Goal: Task Accomplishment & Management: Manage account settings

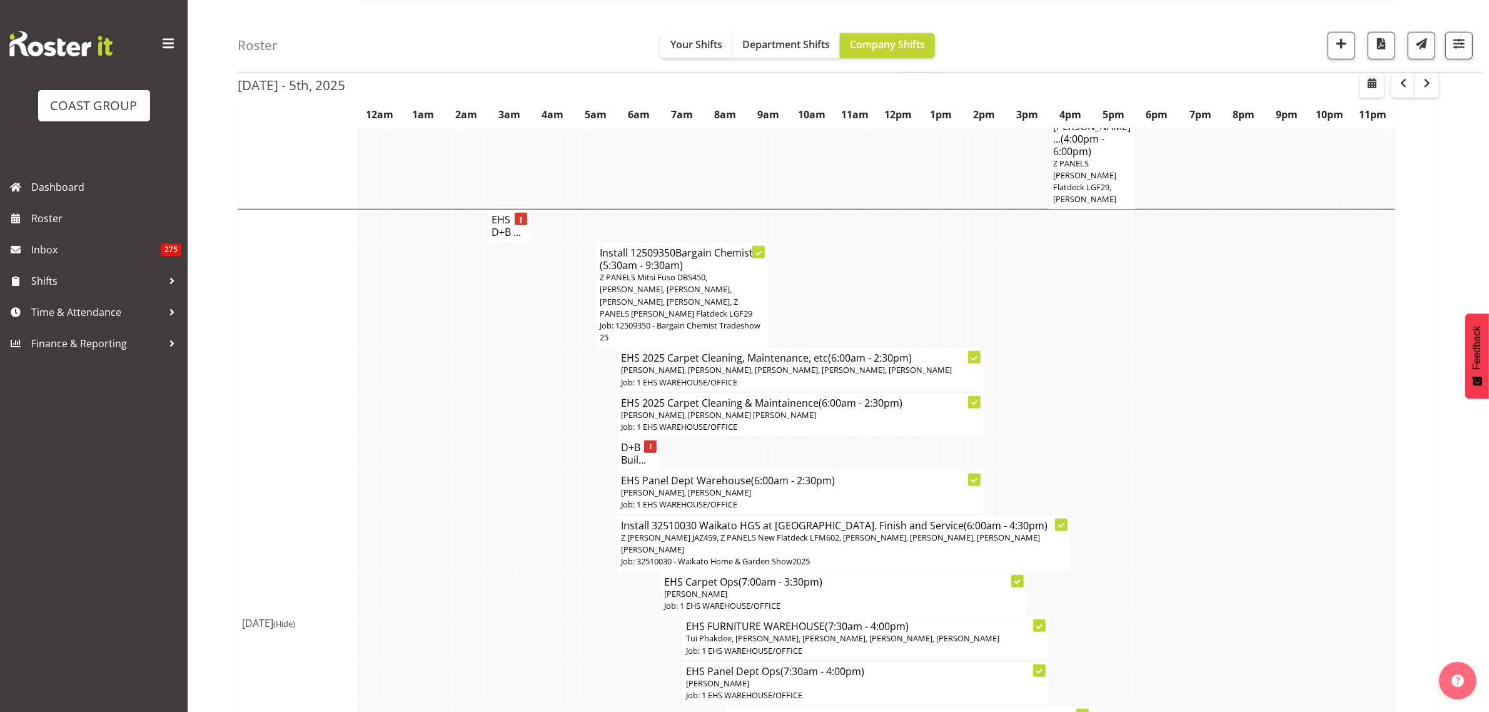
scroll to position [1251, 0]
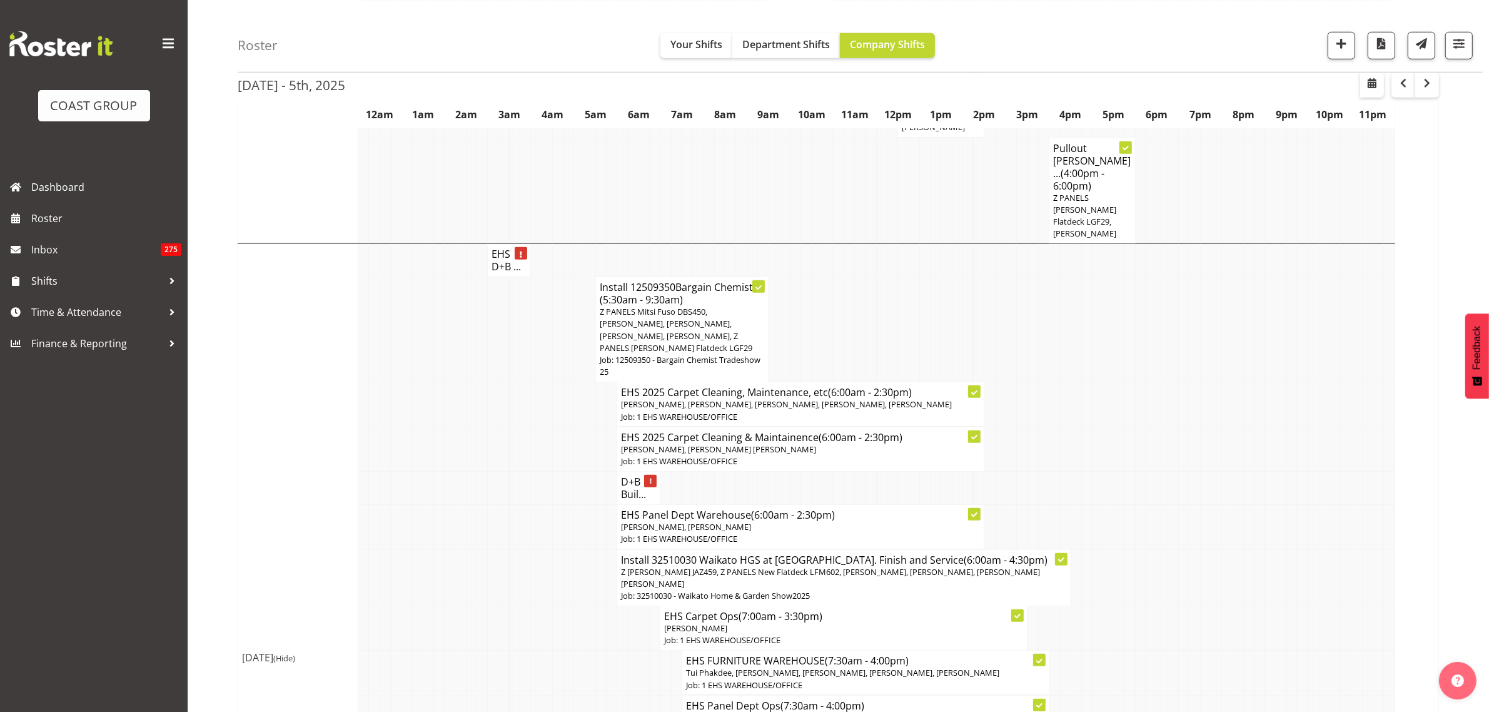
click at [704, 306] on span "Z PANELS Mitsi Fuso DBS450, [PERSON_NAME], [PERSON_NAME], [PERSON_NAME], [PERSO…" at bounding box center [676, 330] width 153 height 48
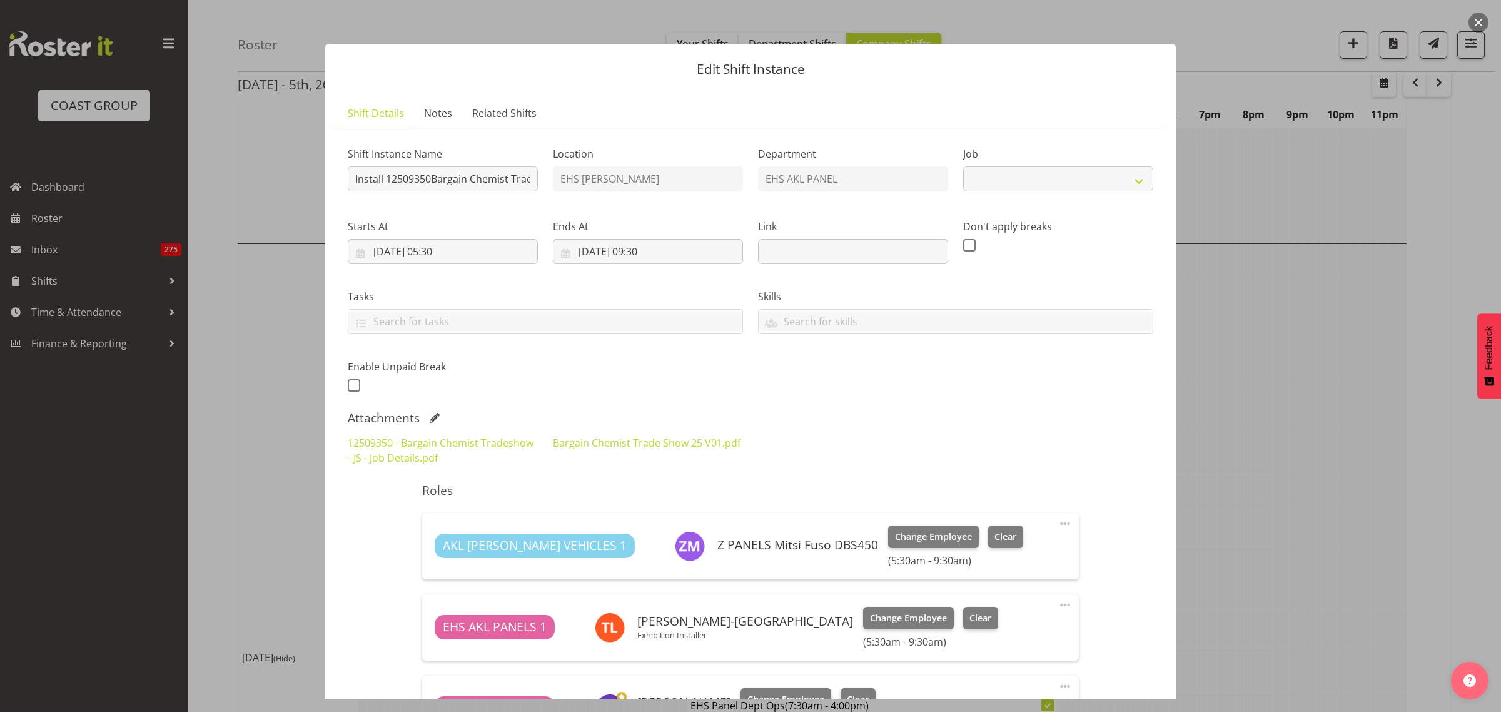
select select "10687"
click at [477, 442] on link "12509350 - Bargain Chemist Tradeshow - JS - Job Details.pdf" at bounding box center [441, 450] width 186 height 29
click at [1477, 23] on button "button" at bounding box center [1478, 23] width 20 height 20
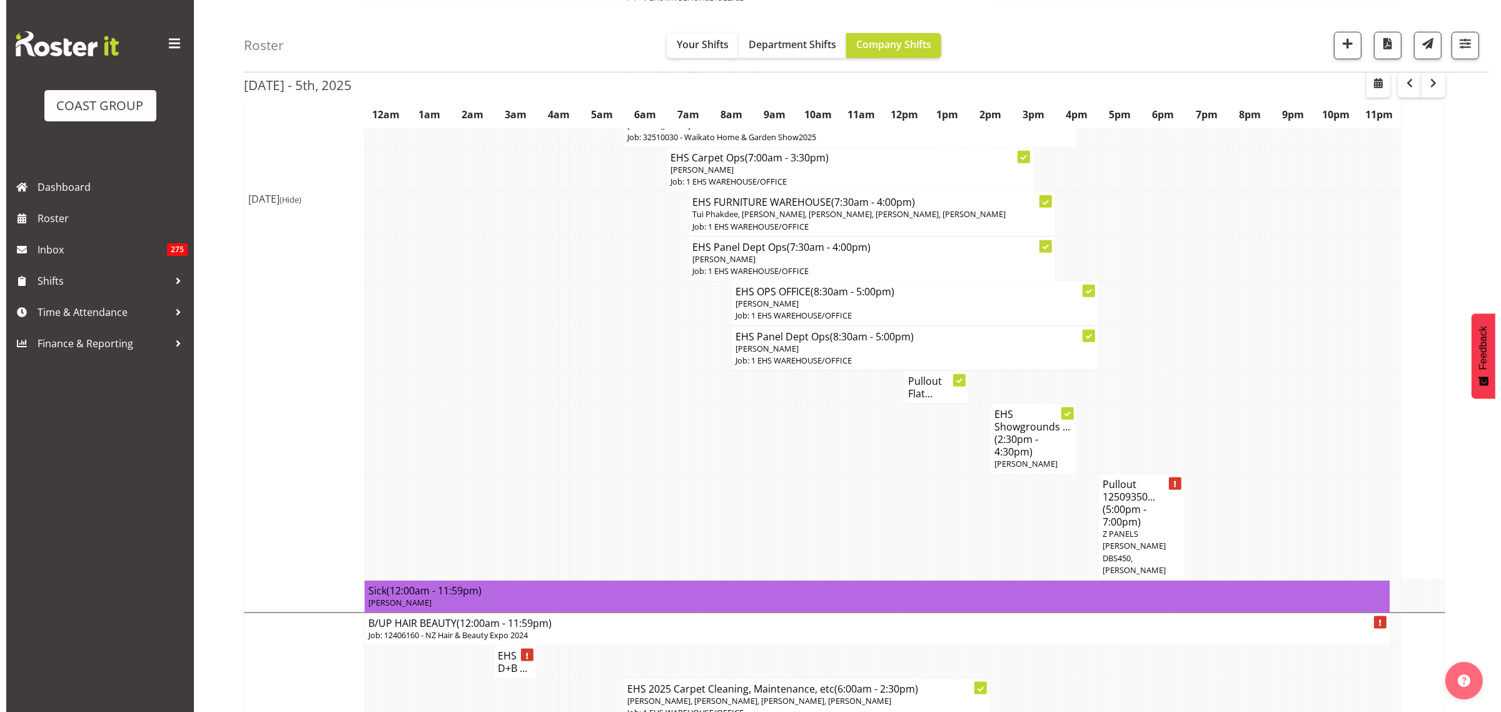
scroll to position [1720, 0]
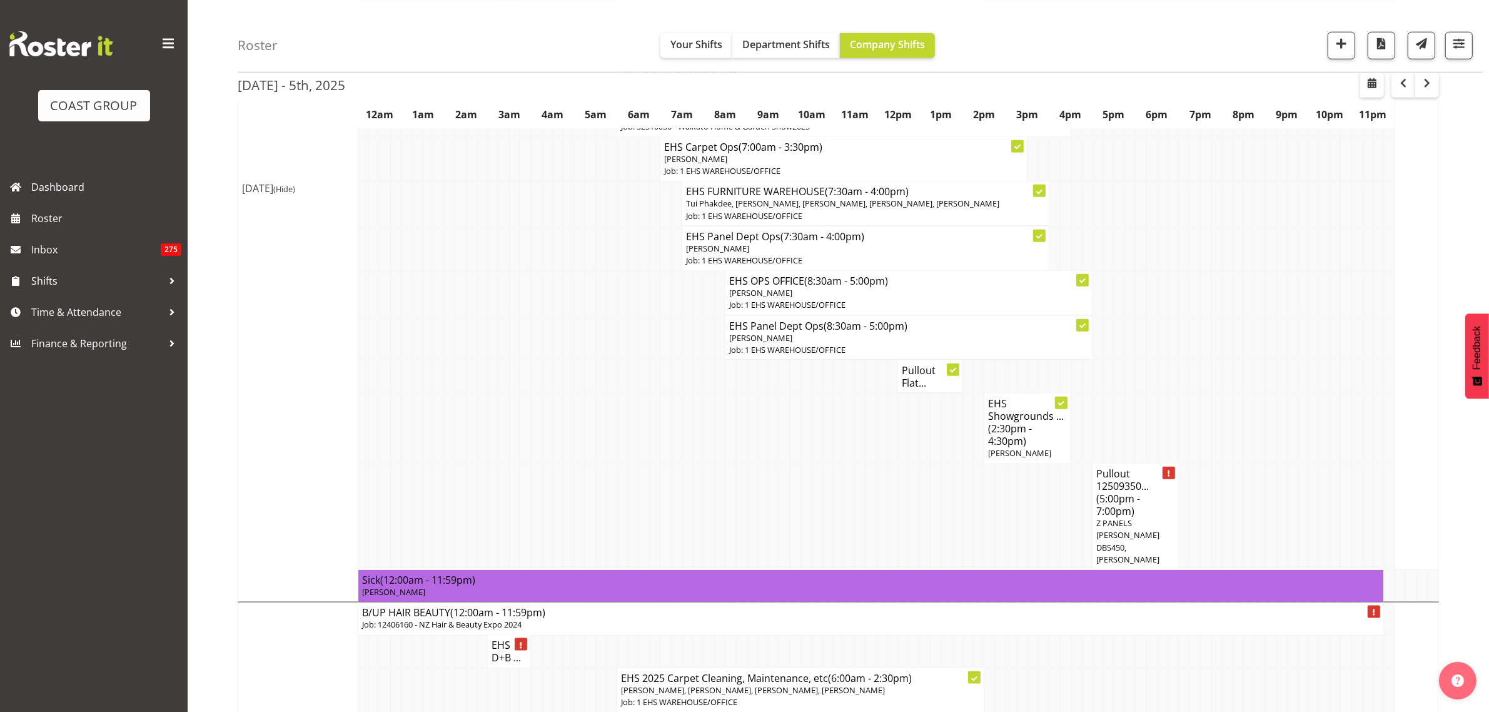
click at [1131, 492] on span "(5:00pm - 7:00pm)" at bounding box center [1118, 505] width 44 height 26
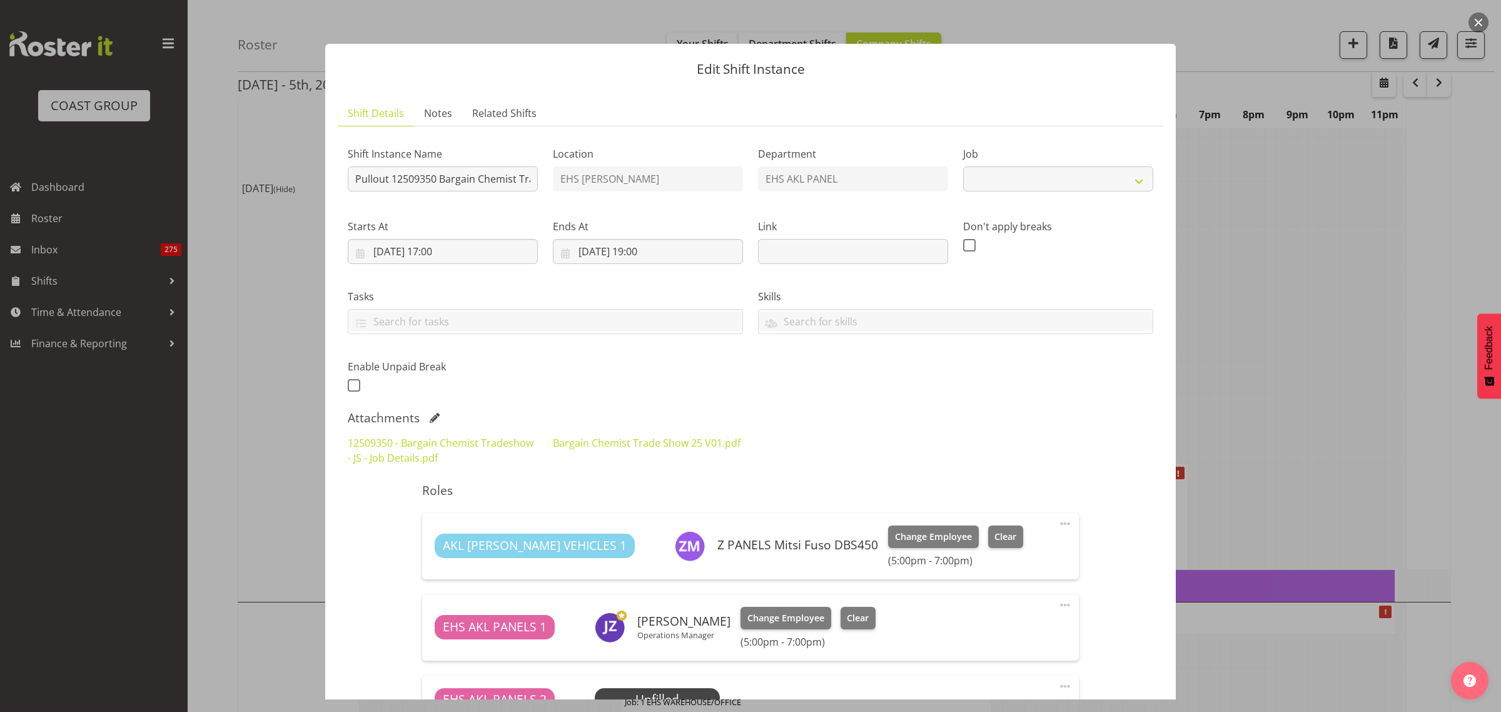
select select "10687"
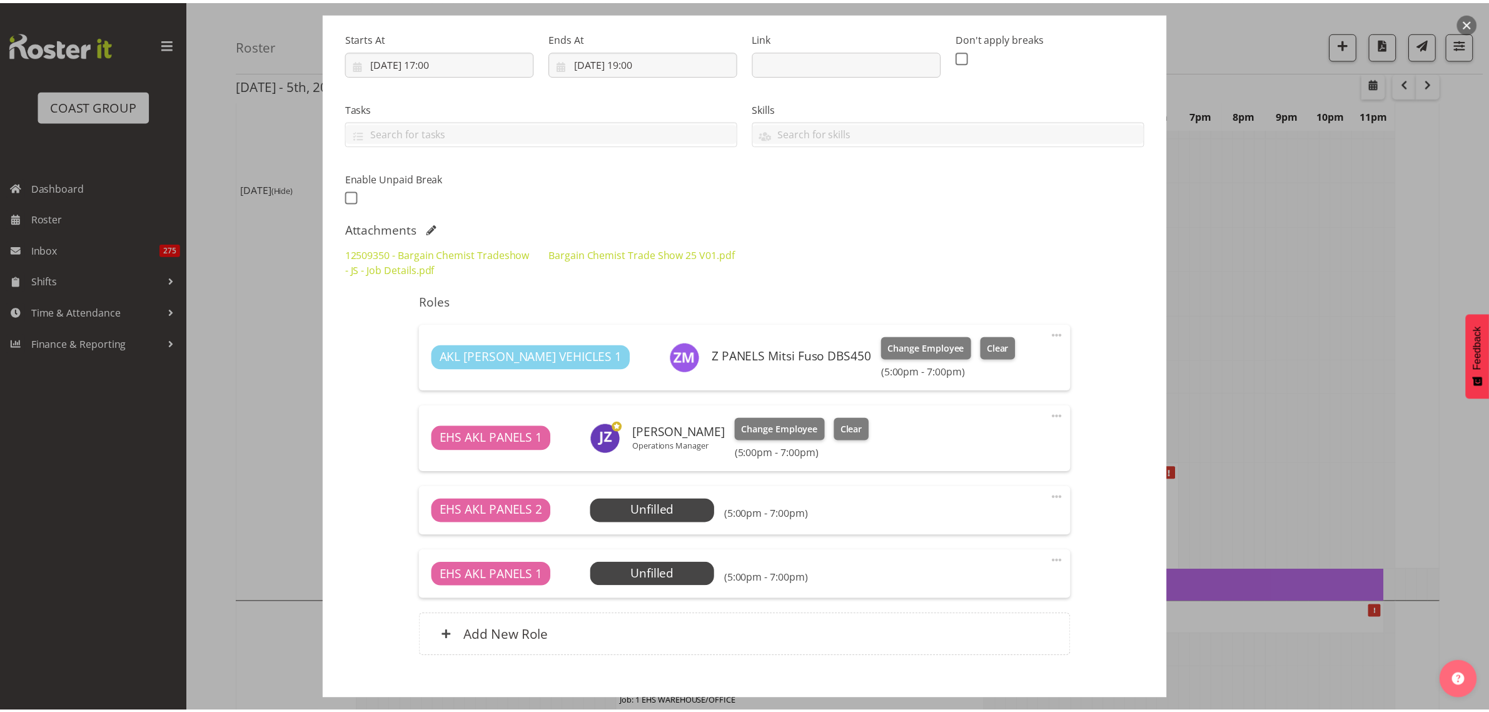
scroll to position [102, 0]
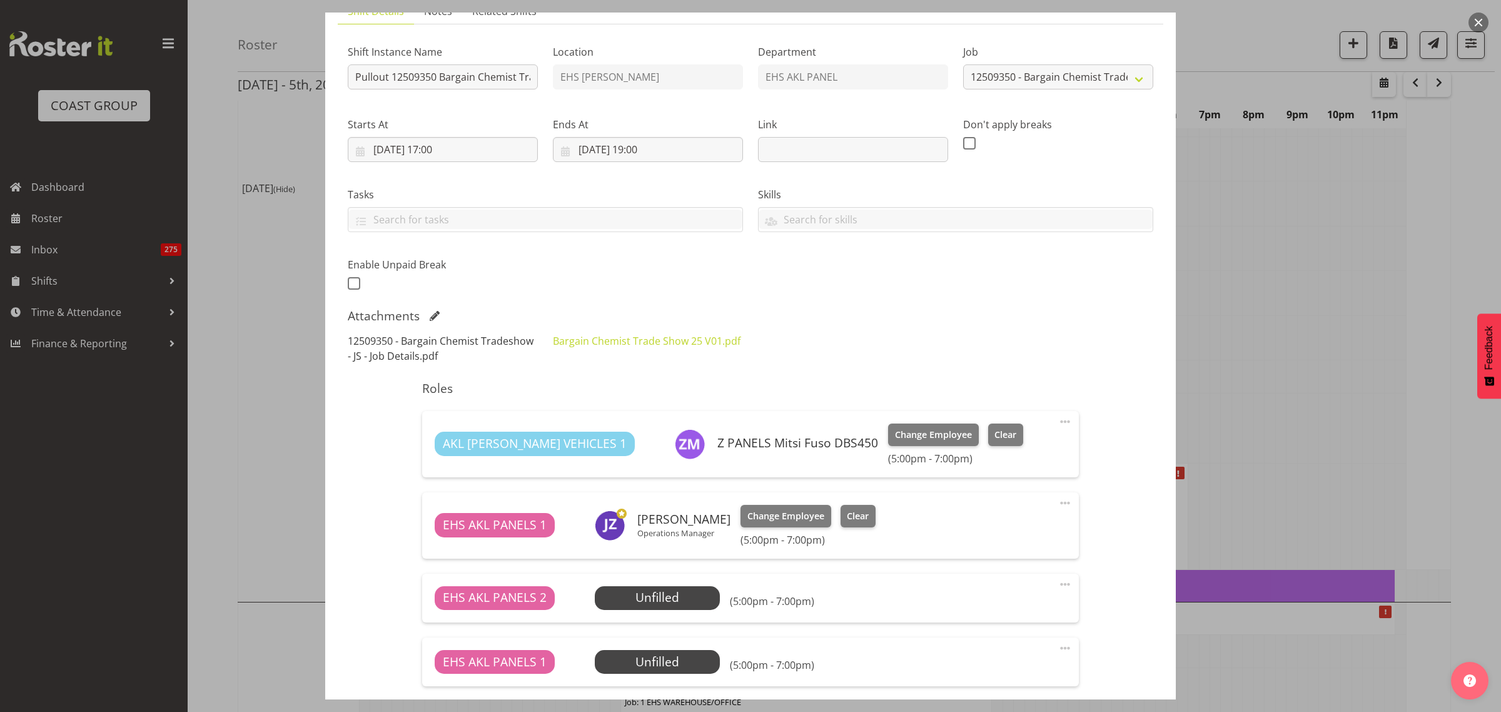
click at [415, 341] on link "12509350 - Bargain Chemist Tradeshow - JS - Job Details.pdf" at bounding box center [441, 348] width 186 height 29
click at [1478, 22] on button "button" at bounding box center [1478, 23] width 20 height 20
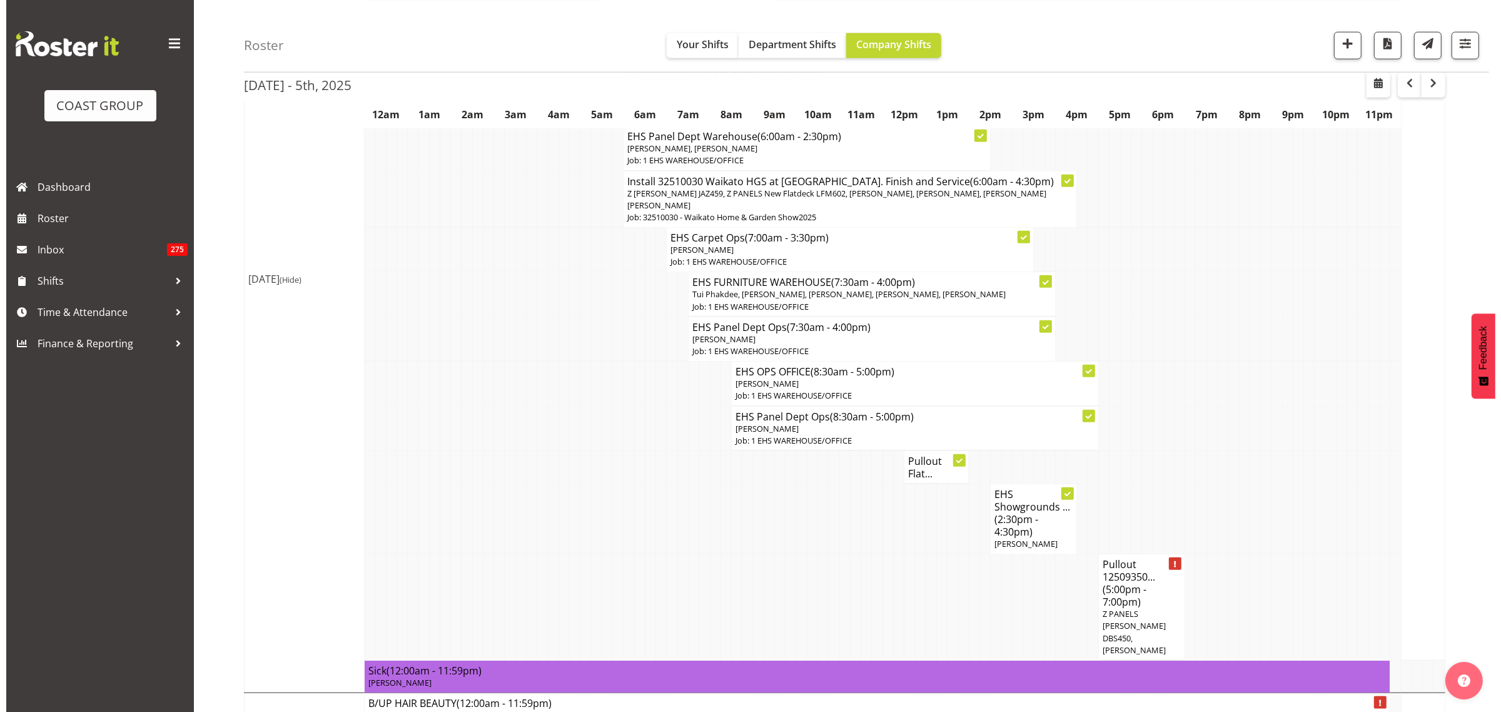
scroll to position [1485, 0]
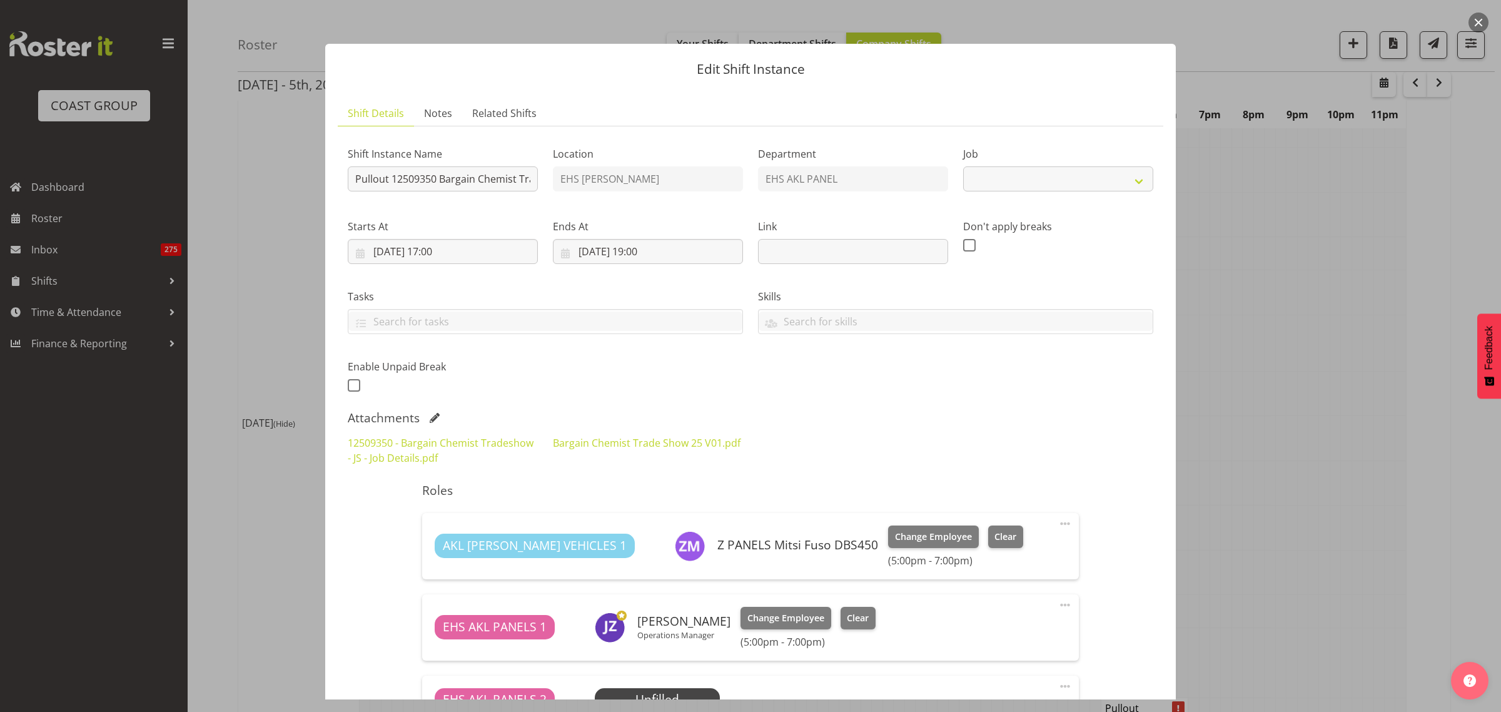
select select "10687"
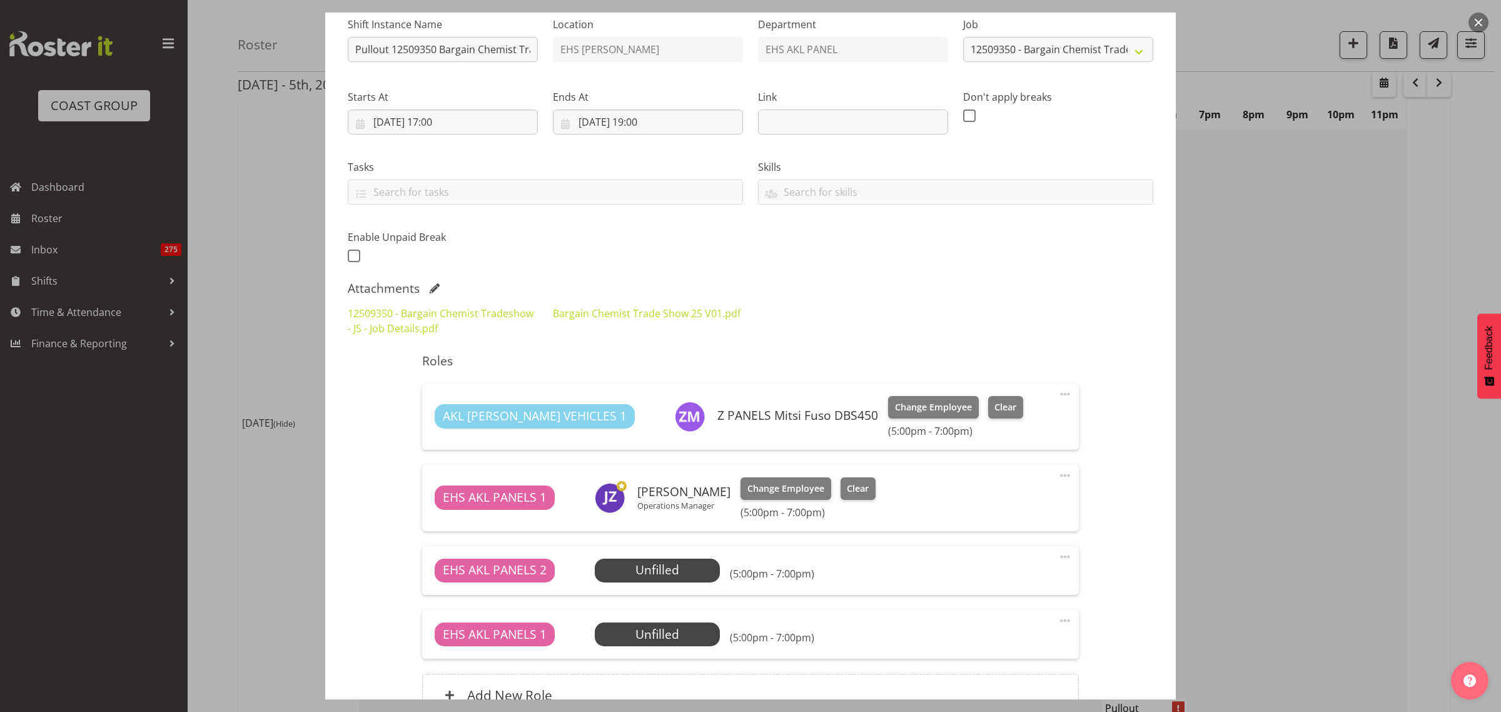
scroll to position [235, 0]
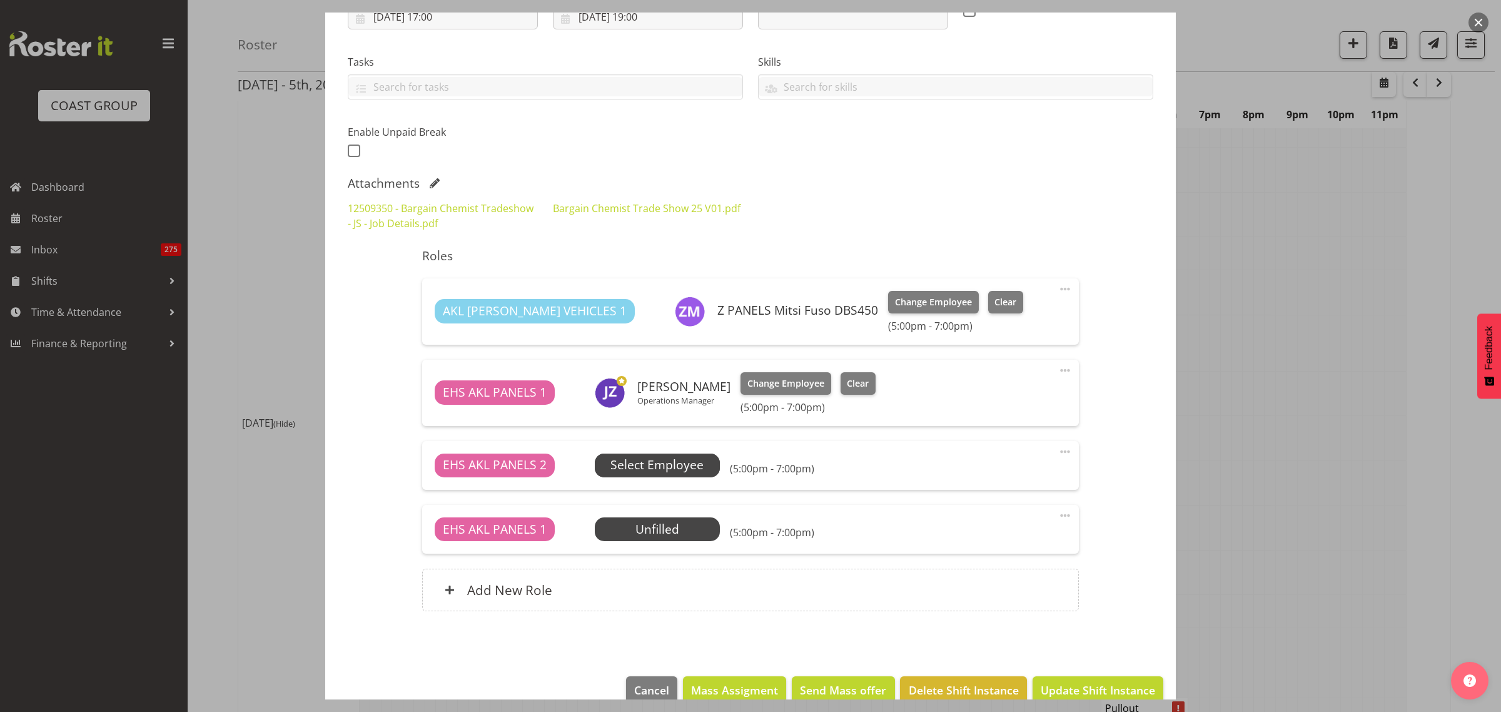
click at [684, 470] on span "Select Employee" at bounding box center [656, 465] width 93 height 18
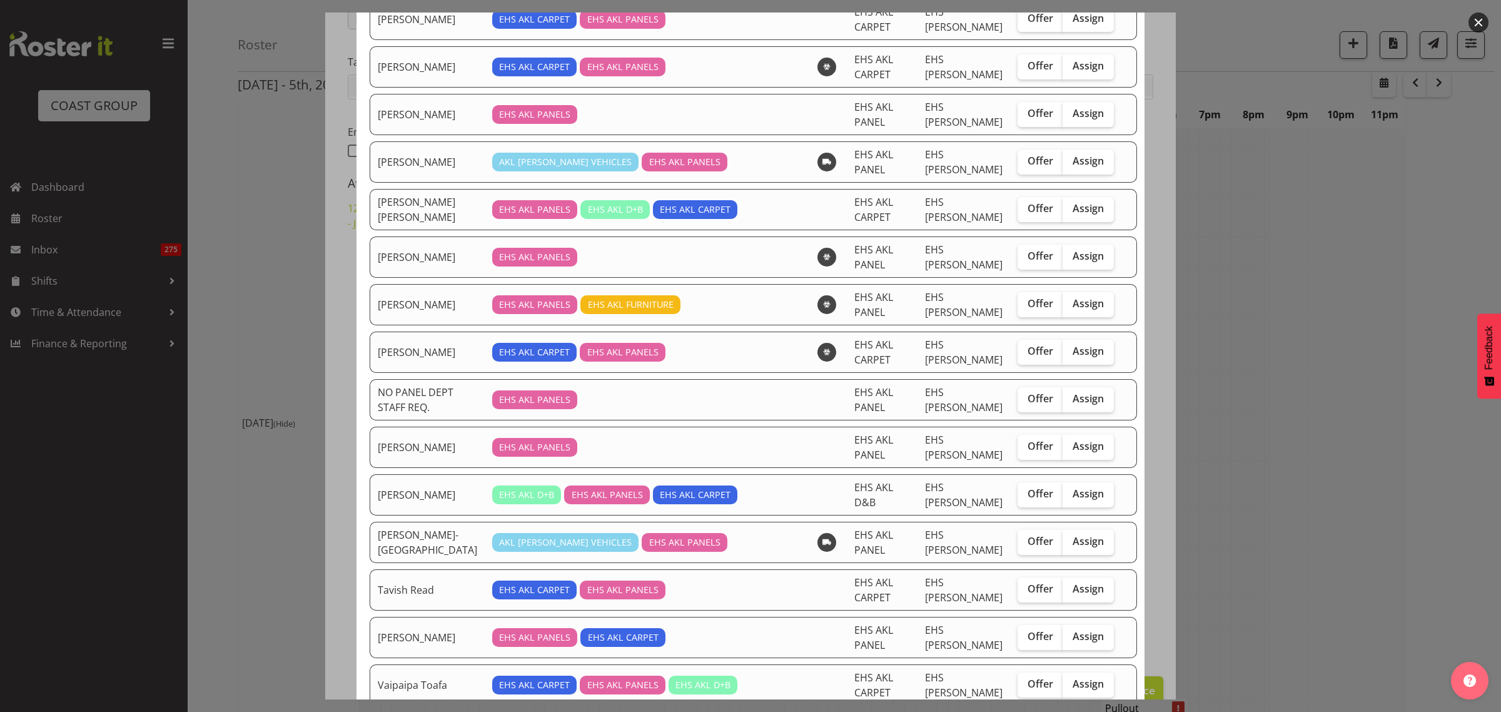
scroll to position [938, 0]
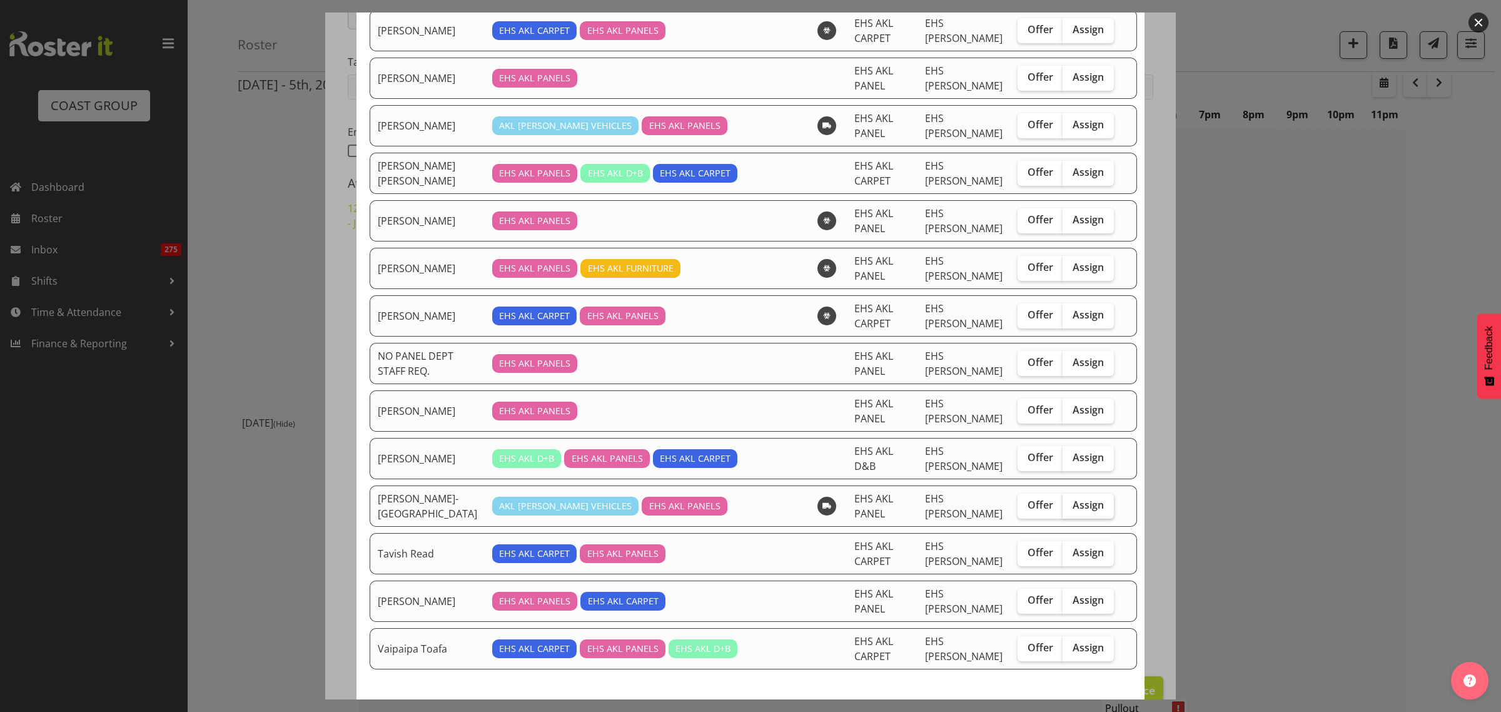
click at [1073, 508] on span "Assign" at bounding box center [1088, 504] width 31 height 13
click at [1063, 508] on input "Assign" at bounding box center [1067, 505] width 8 height 8
checkbox input "true"
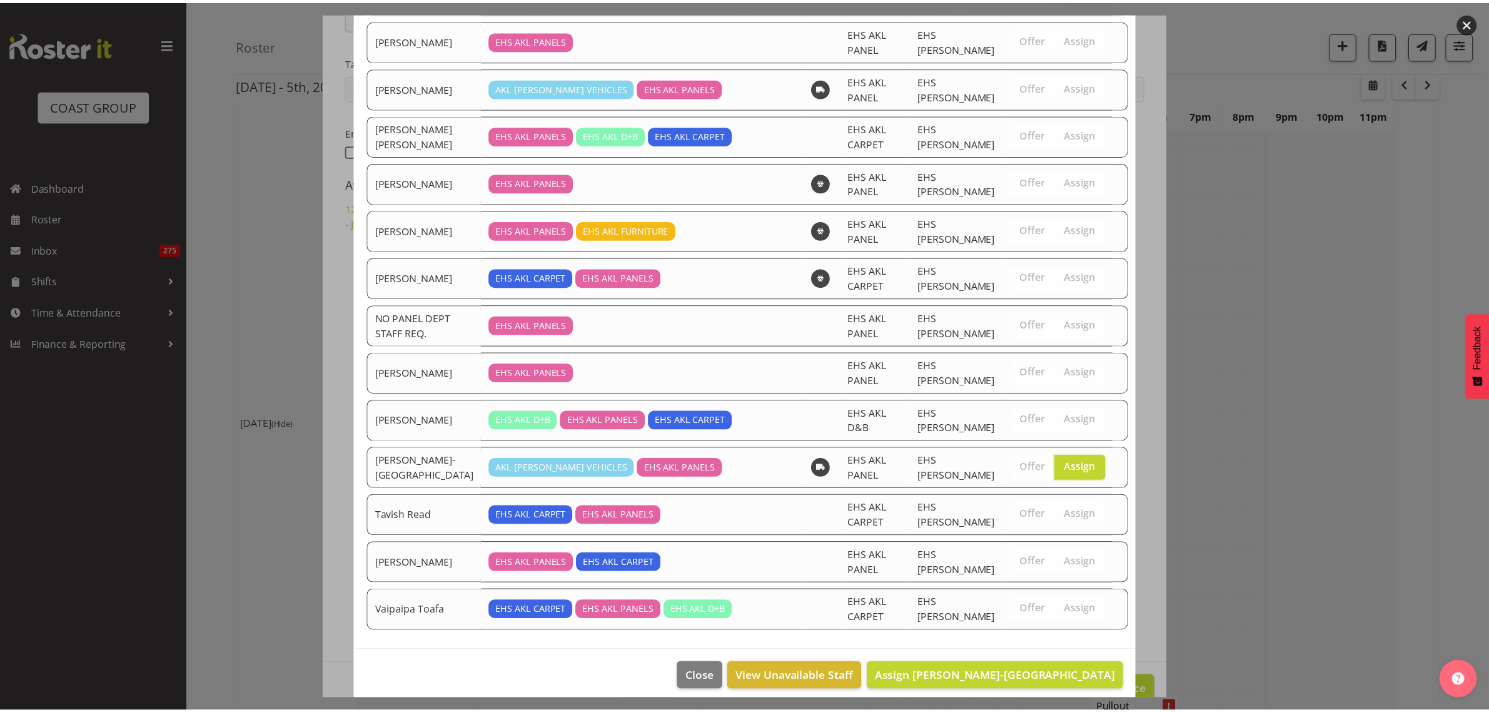
scroll to position [994, 0]
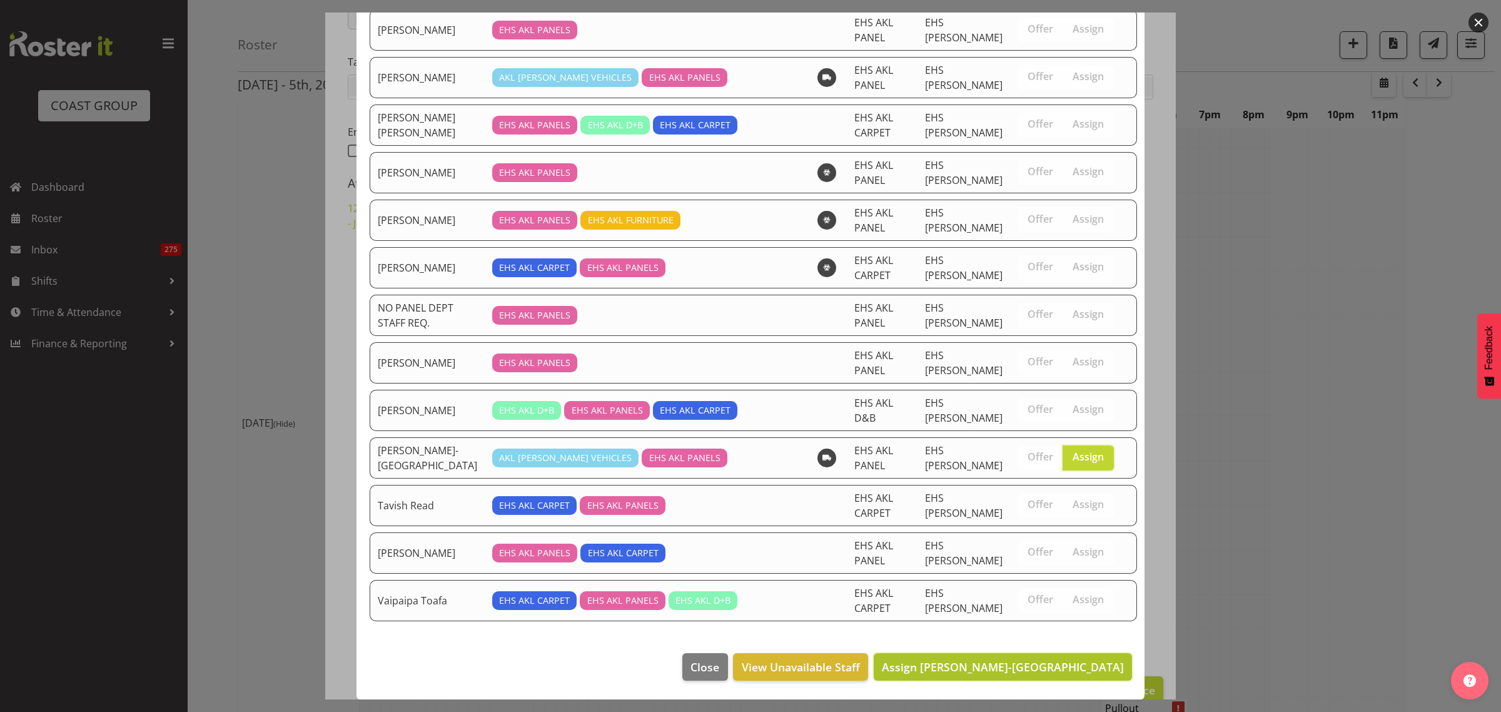
click at [1003, 669] on span "Assign [PERSON_NAME]-[GEOGRAPHIC_DATA]" at bounding box center [1003, 666] width 242 height 15
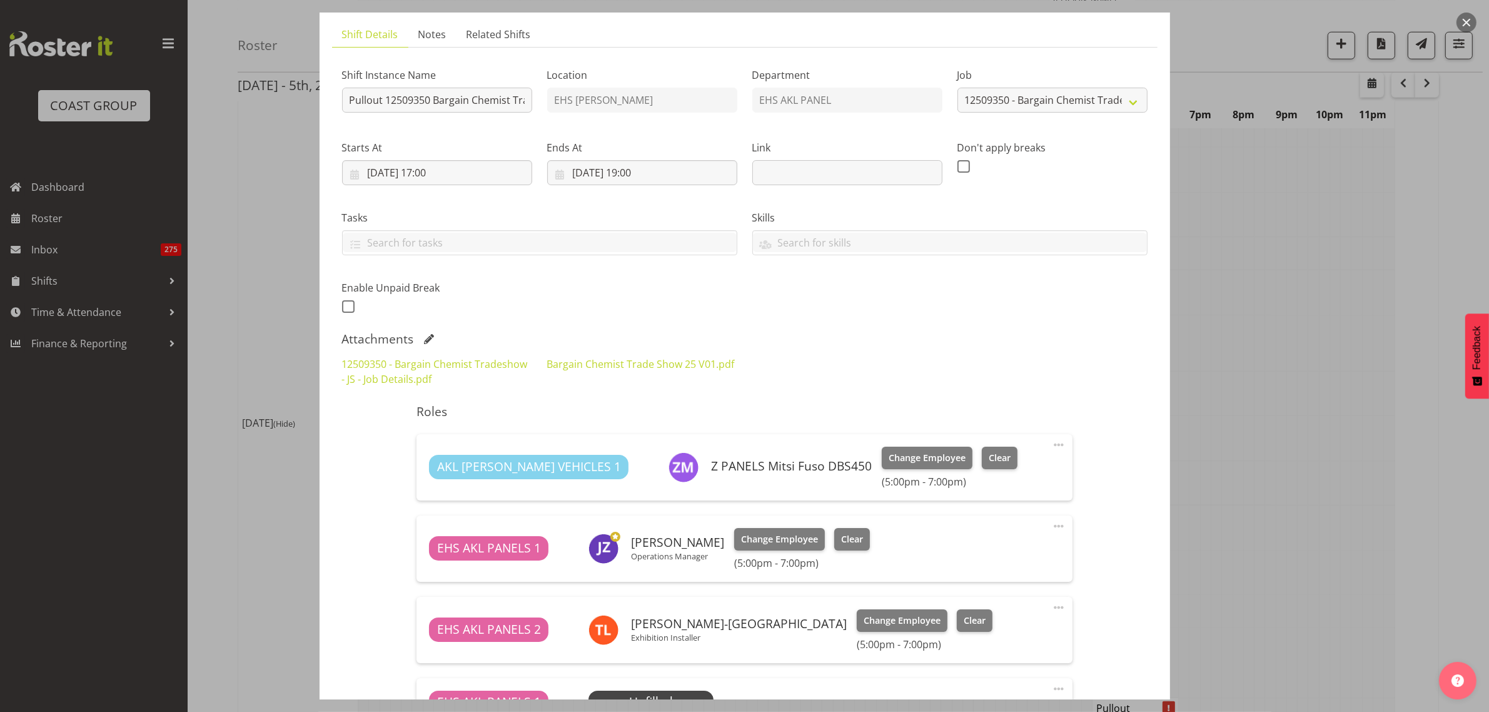
scroll to position [0, 0]
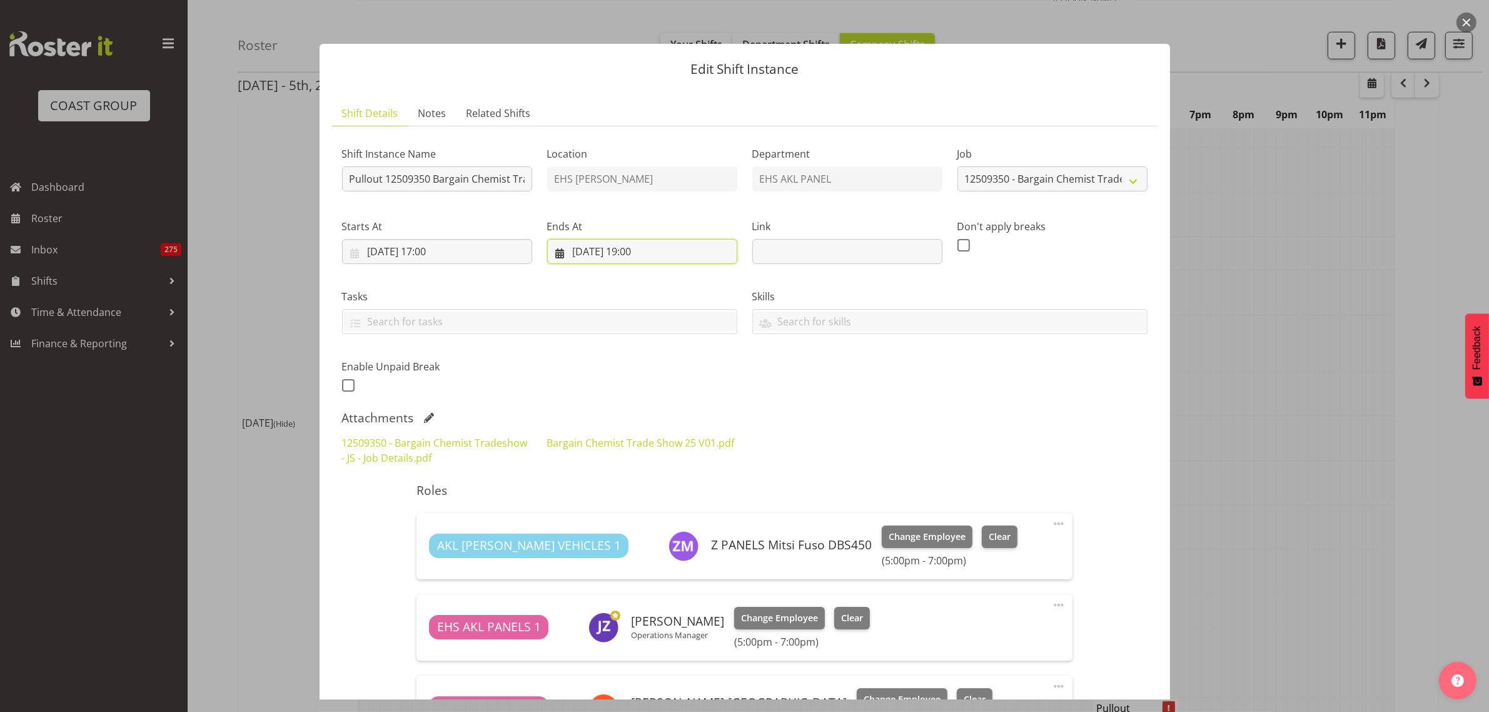
click at [679, 247] on input "[DATE] 19:00" at bounding box center [642, 251] width 190 height 25
click at [675, 517] on select "00 01 02 03 04 05 06 07 08 09 10 11 12 13 14 15 16 17 18 19 20 21 22 23 24 25 2…" at bounding box center [675, 517] width 28 height 25
select select "30"
click at [661, 505] on select "00 01 02 03 04 05 06 07 08 09 10 11 12 13 14 15 16 17 18 19 20 21 22 23 24 25 2…" at bounding box center [675, 517] width 28 height 25
type input "[DATE] 19:30"
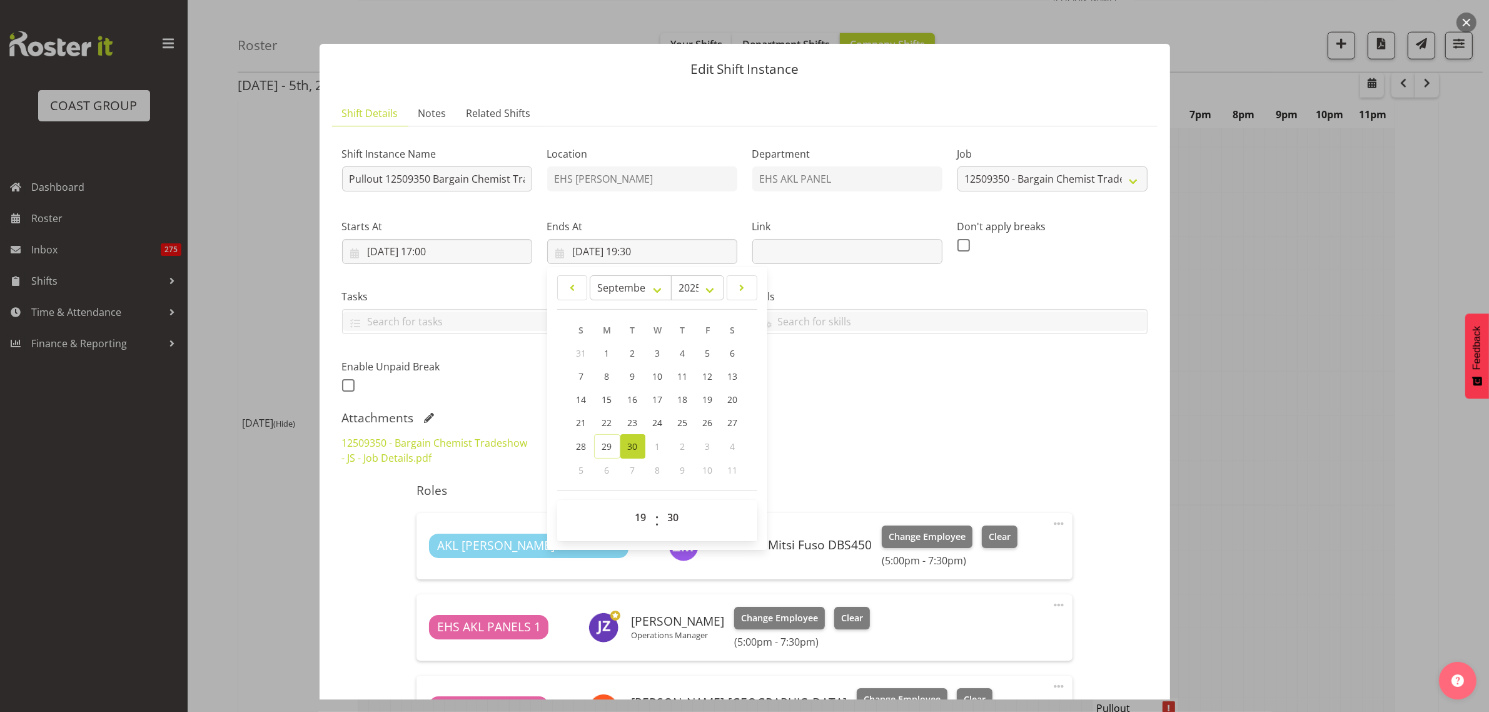
click at [951, 417] on div "Attachments" at bounding box center [745, 417] width 806 height 15
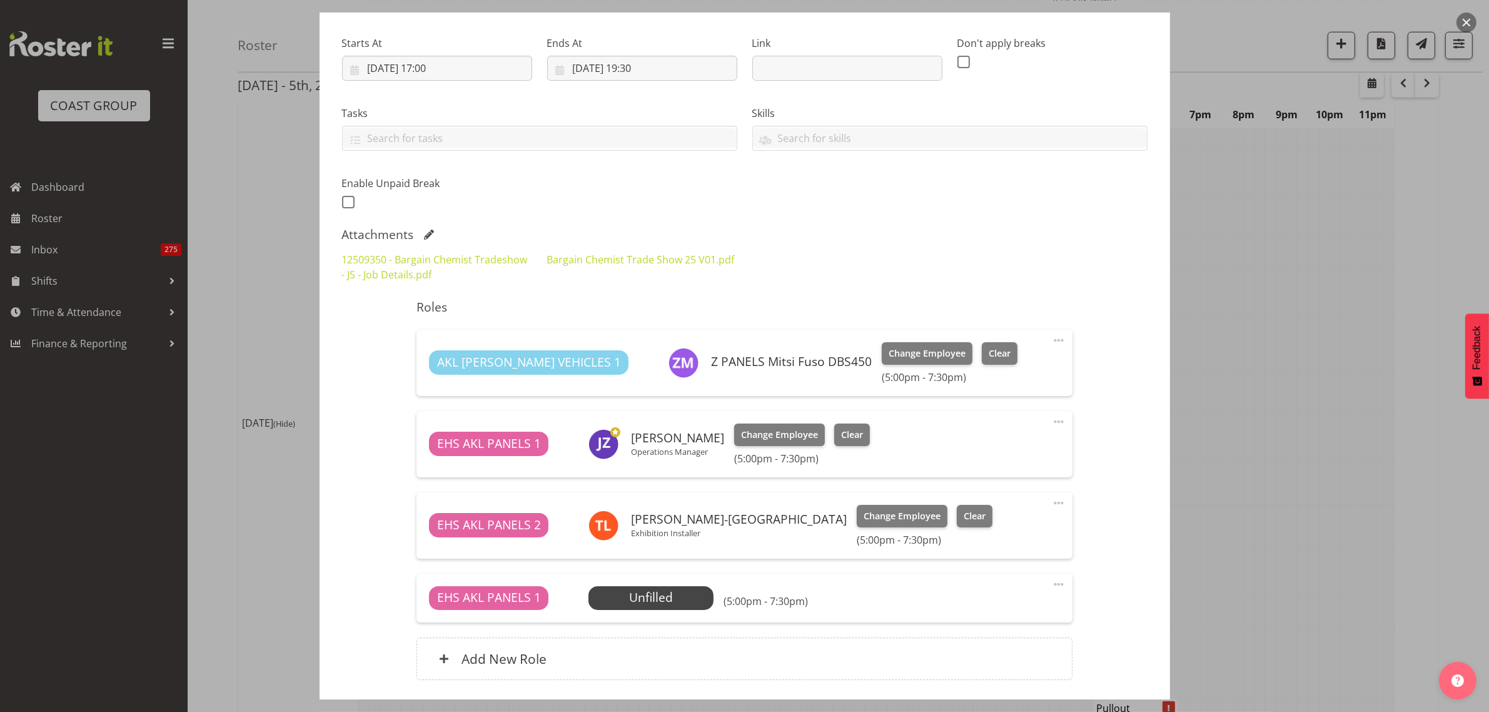
scroll to position [276, 0]
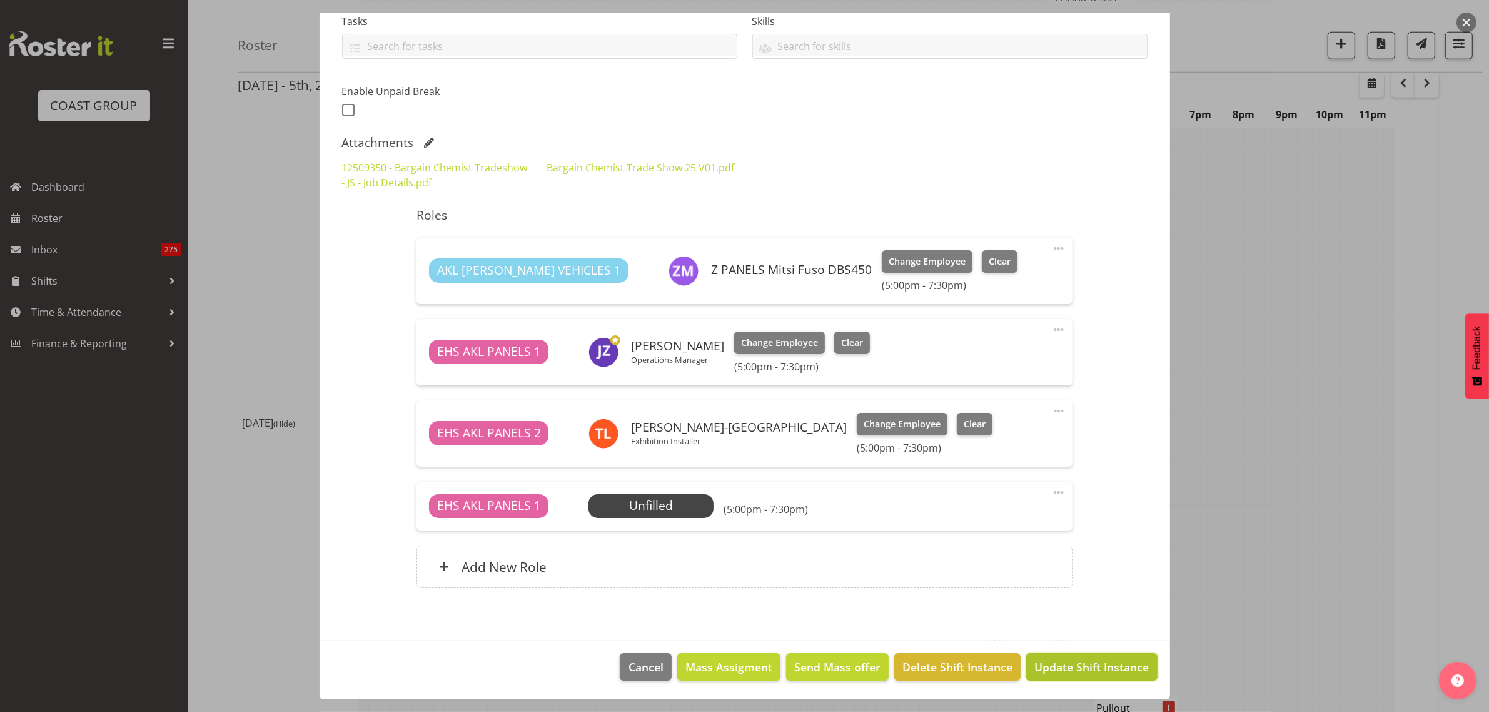
click at [1056, 667] on span "Update Shift Instance" at bounding box center [1091, 667] width 114 height 16
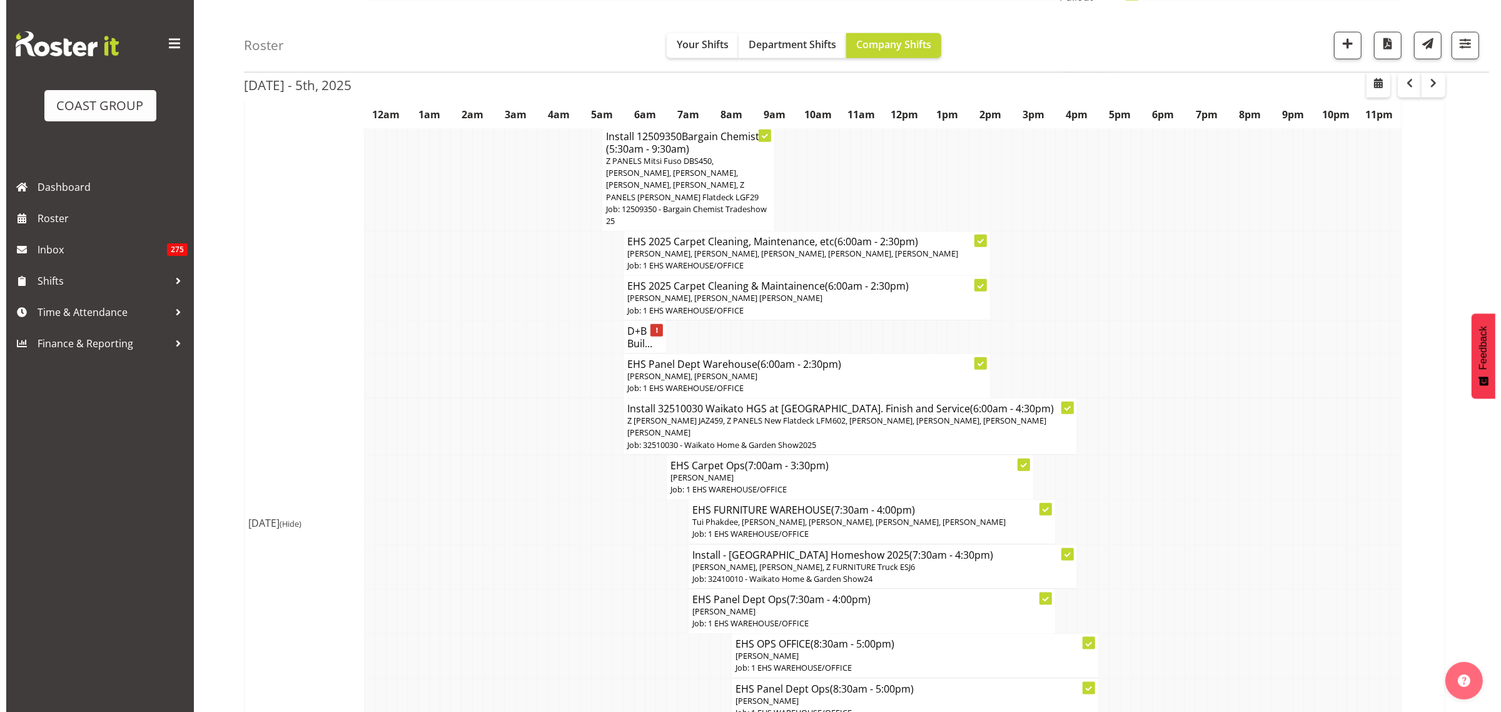
scroll to position [1642, 0]
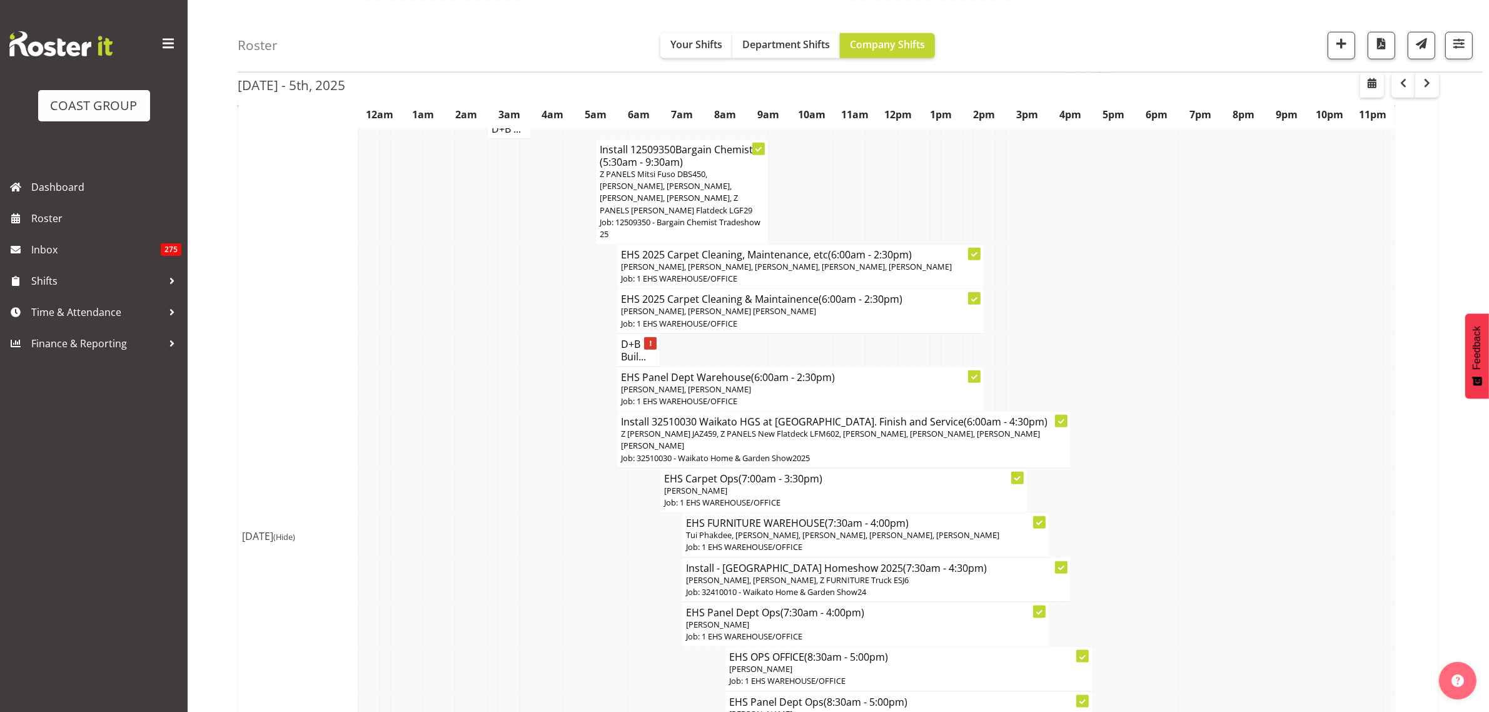
click at [915, 428] on p "Z [PERSON_NAME] JAZ459, Z PANELS New Flatdeck LFM602, [PERSON_NAME], [PERSON_NA…" at bounding box center [843, 440] width 445 height 24
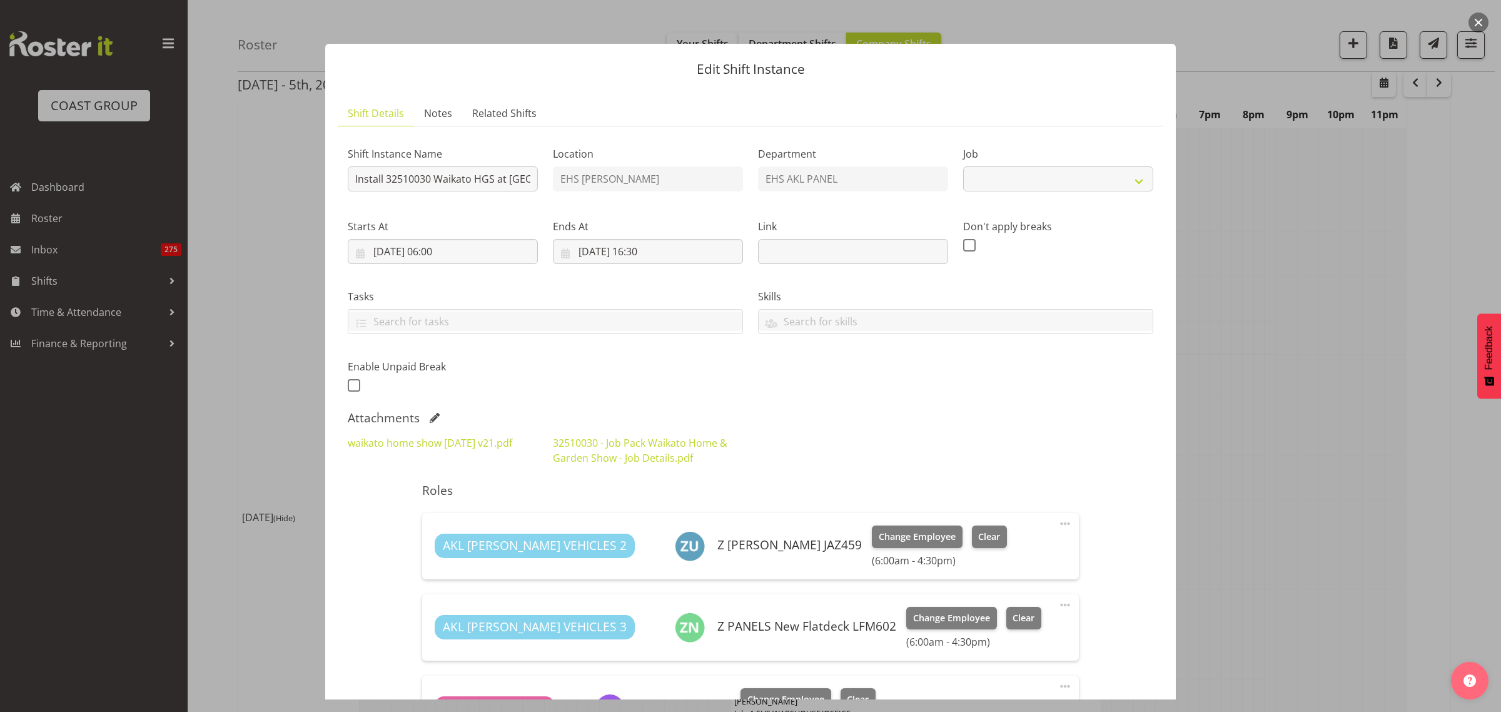
select select "9140"
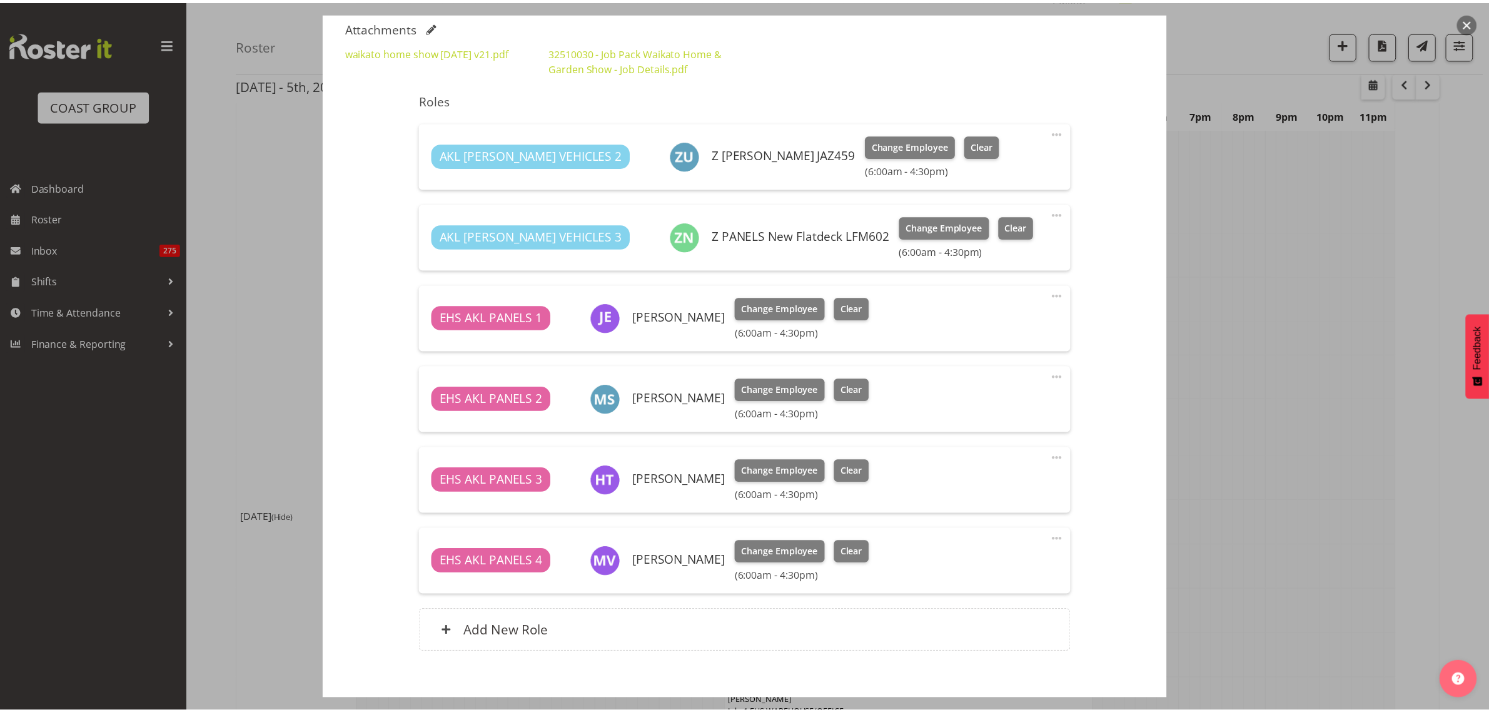
scroll to position [235, 0]
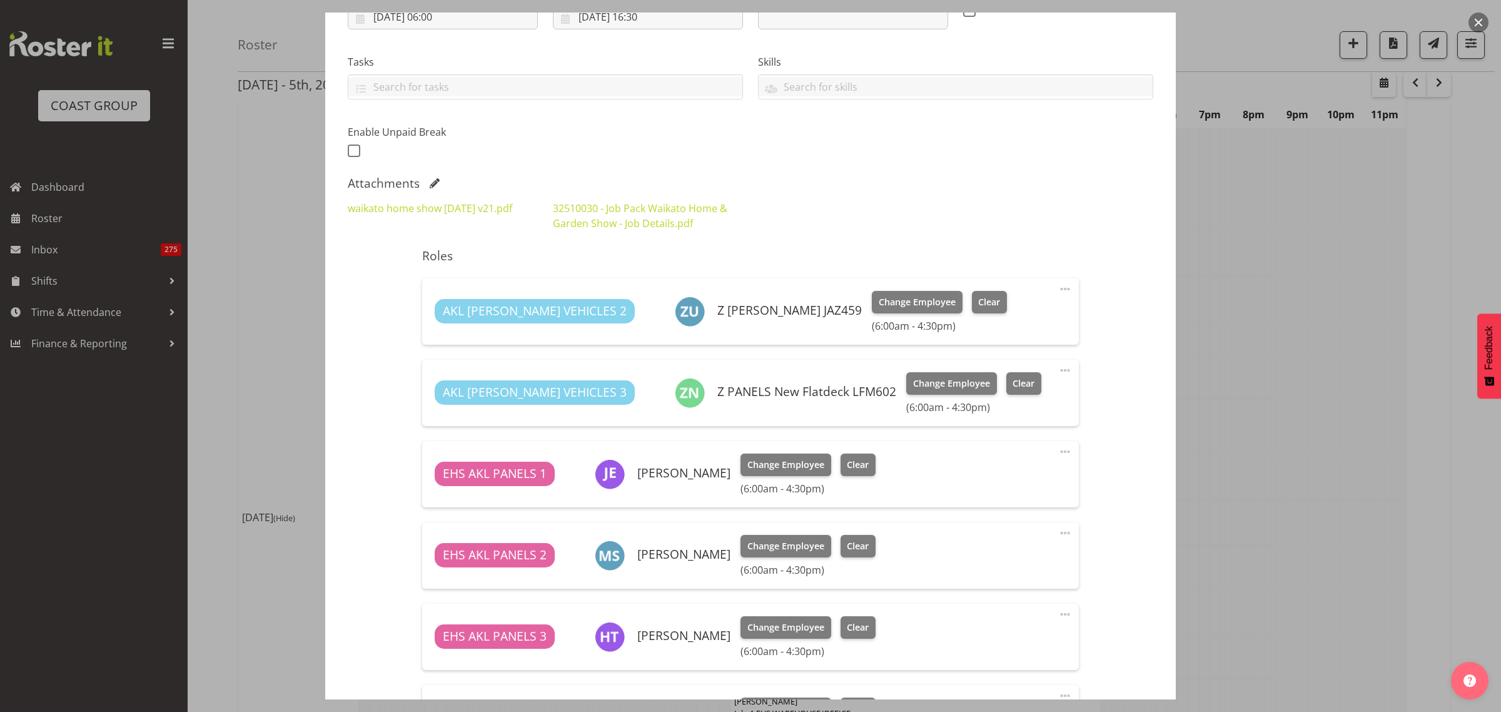
click at [1058, 452] on span at bounding box center [1065, 451] width 15 height 15
click at [1305, 343] on div at bounding box center [750, 356] width 1501 height 712
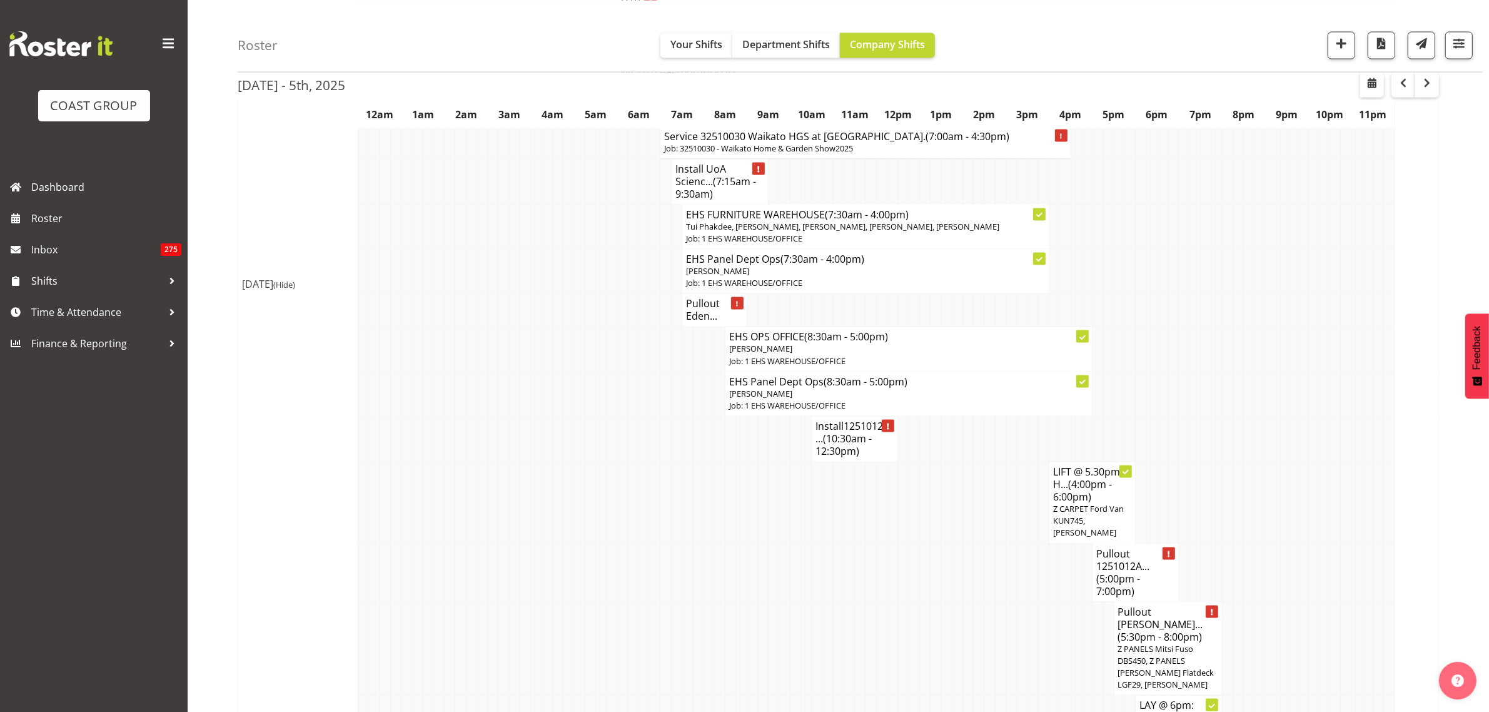
scroll to position [2814, 0]
click at [1127, 548] on h4 "Pullout 1251012A... (5:00pm - 7:00pm)" at bounding box center [1135, 573] width 78 height 50
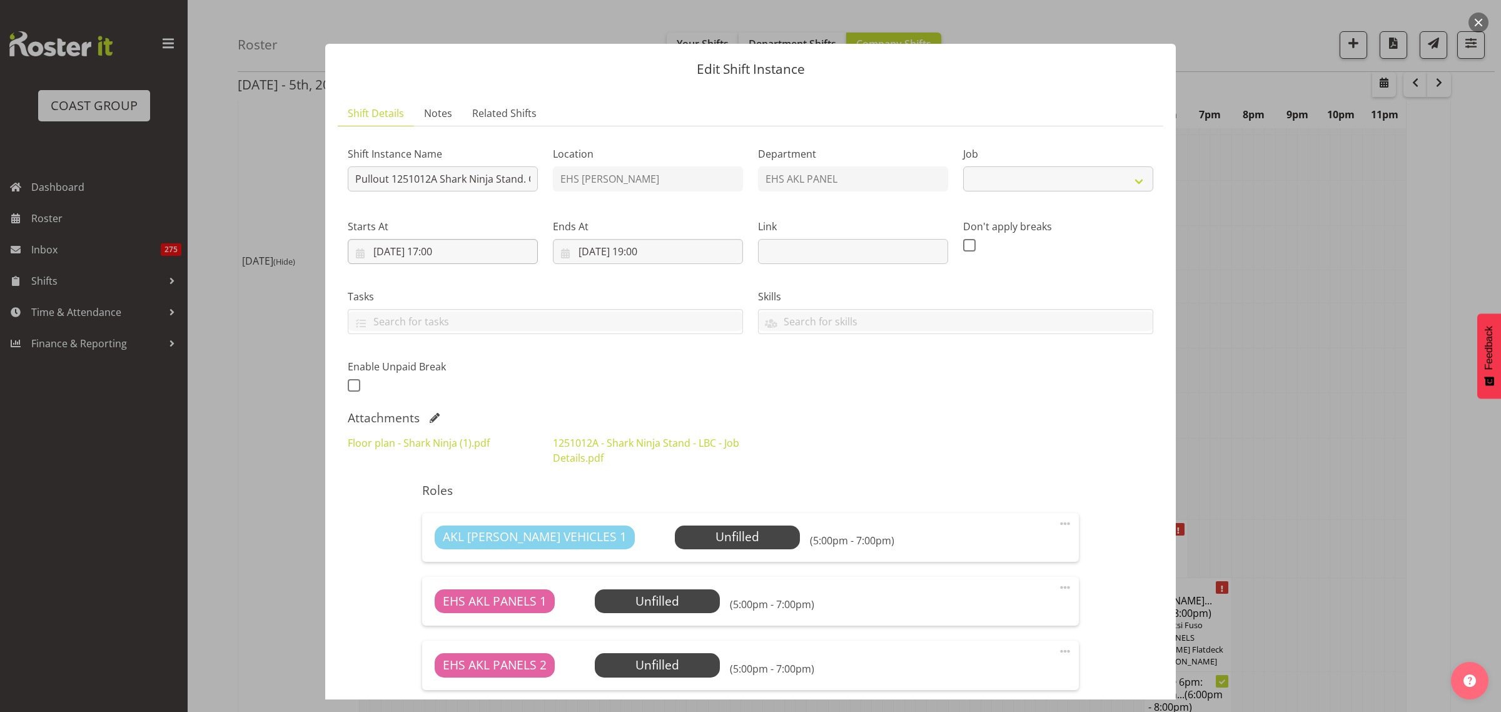
select select "10715"
click at [1477, 25] on button "button" at bounding box center [1478, 23] width 20 height 20
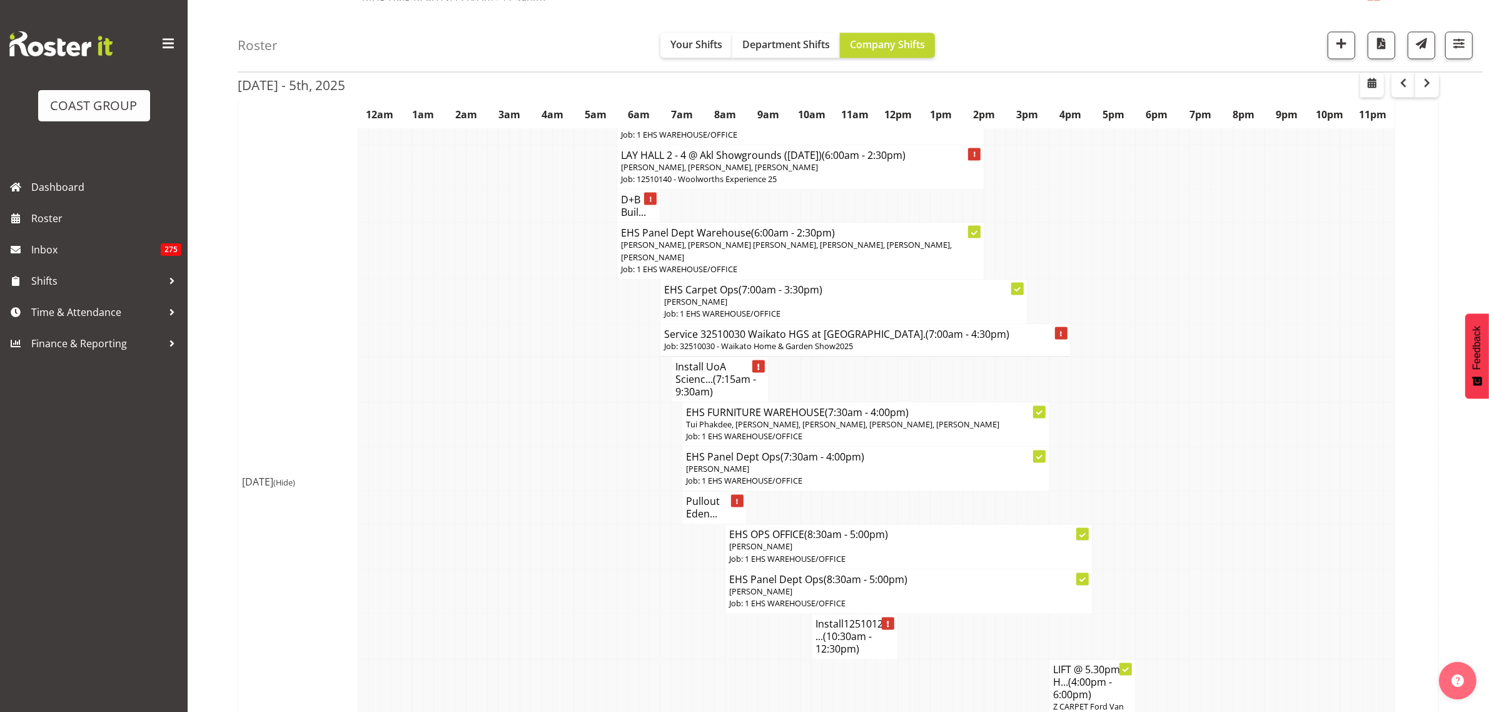
scroll to position [2658, 0]
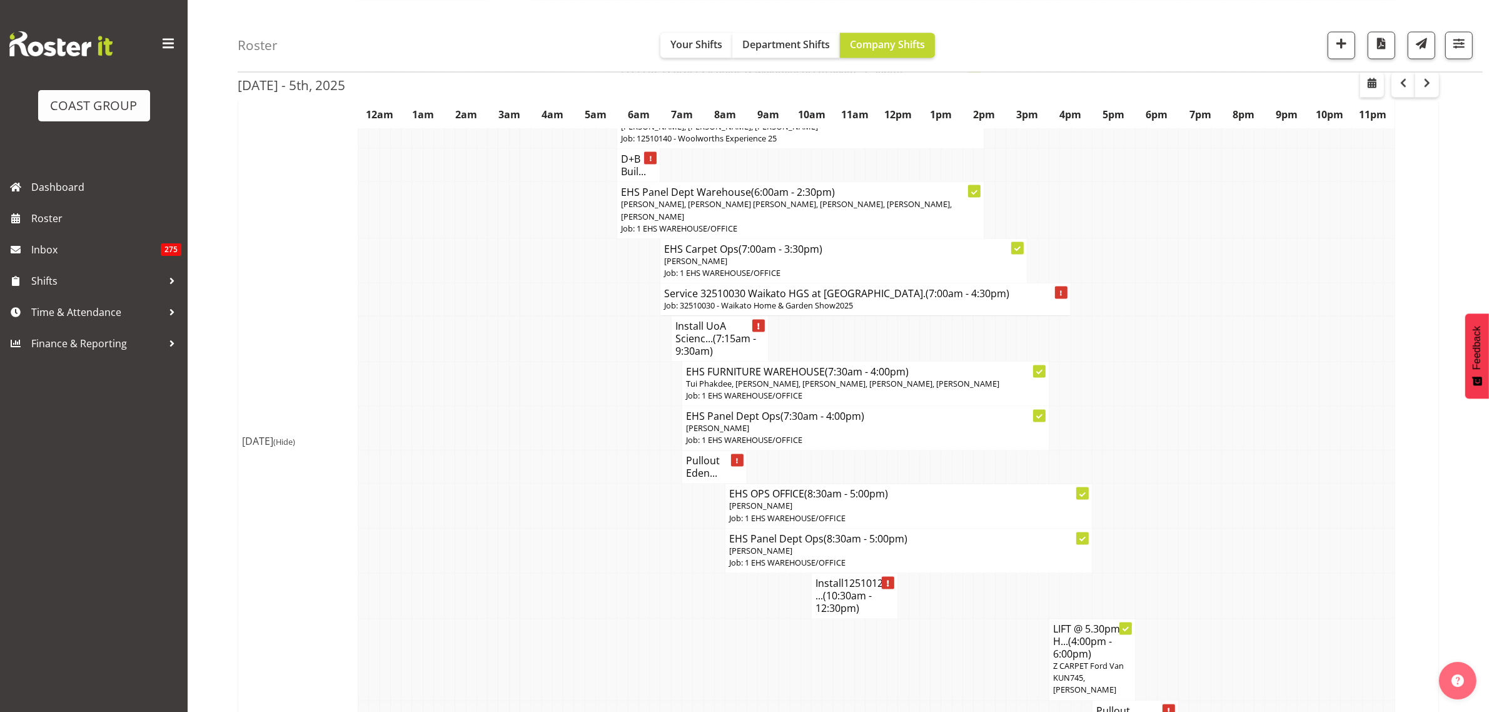
click at [838, 589] on span "(10:30am - 12:30pm)" at bounding box center [844, 602] width 56 height 26
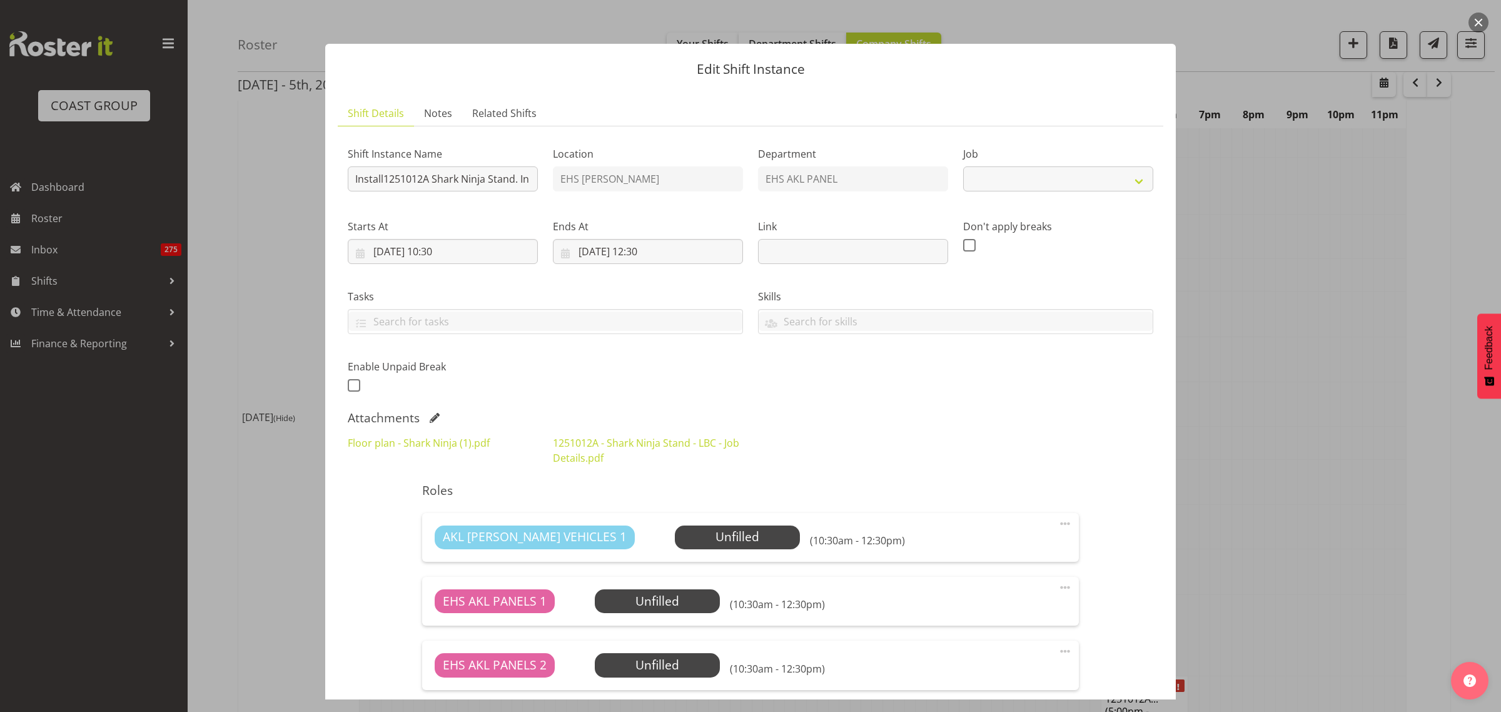
select select "10715"
click at [1477, 21] on button "button" at bounding box center [1478, 23] width 20 height 20
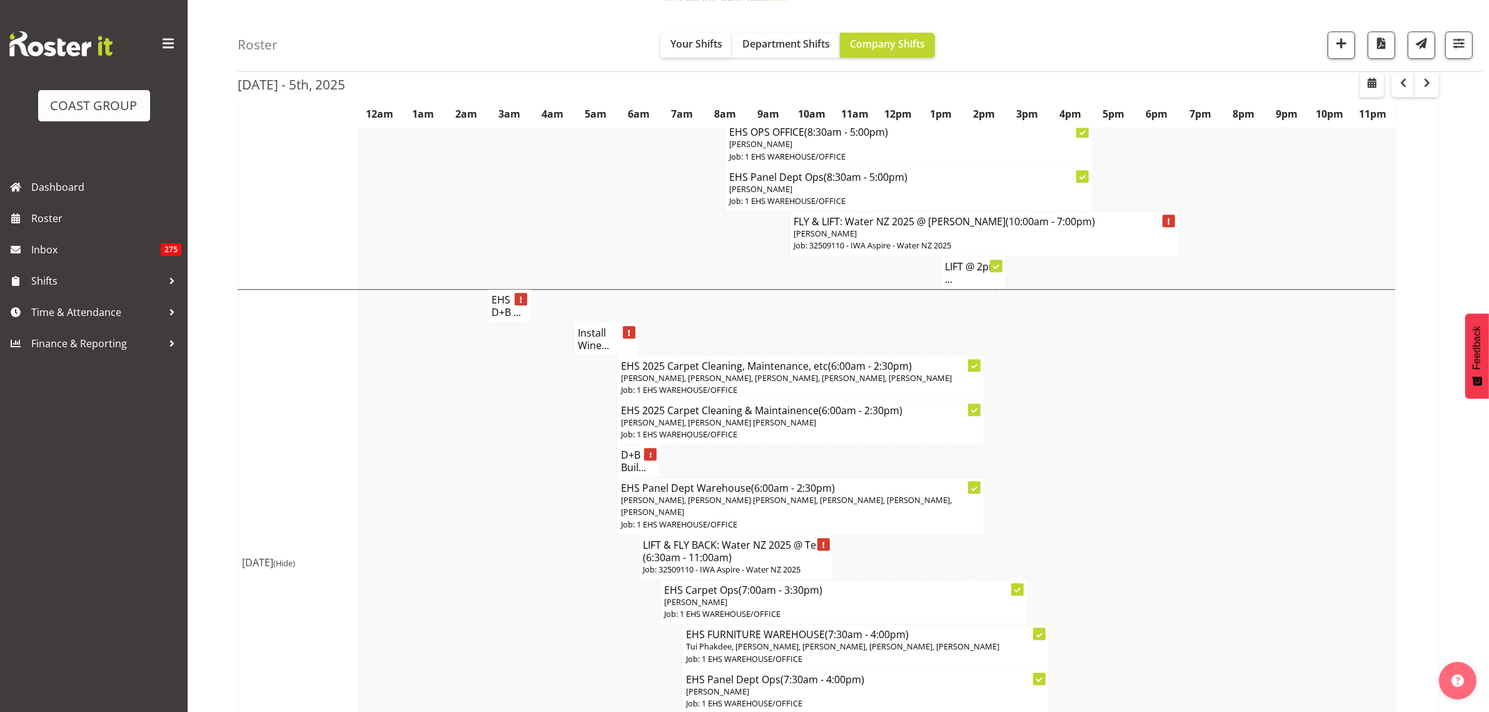
scroll to position [3938, 0]
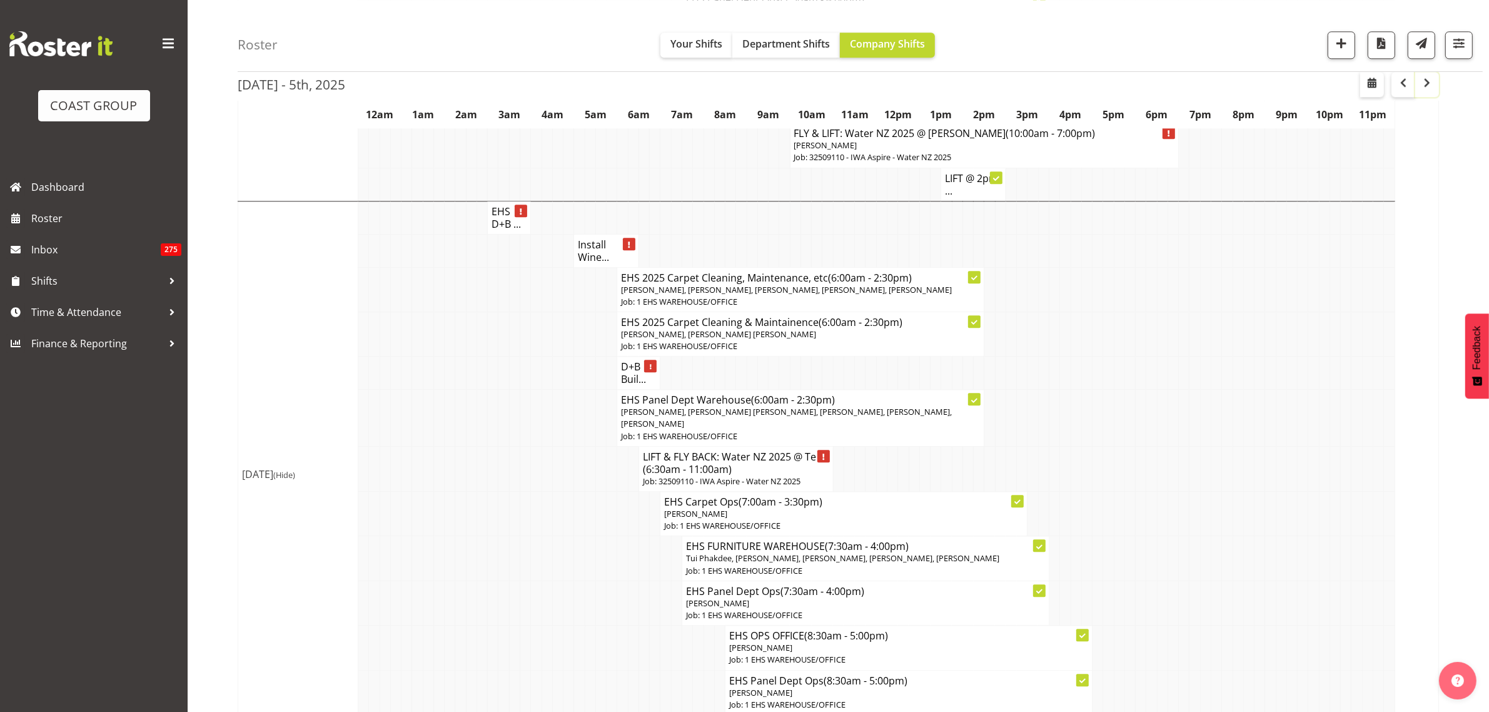
click at [1431, 91] on button "button" at bounding box center [1427, 84] width 24 height 25
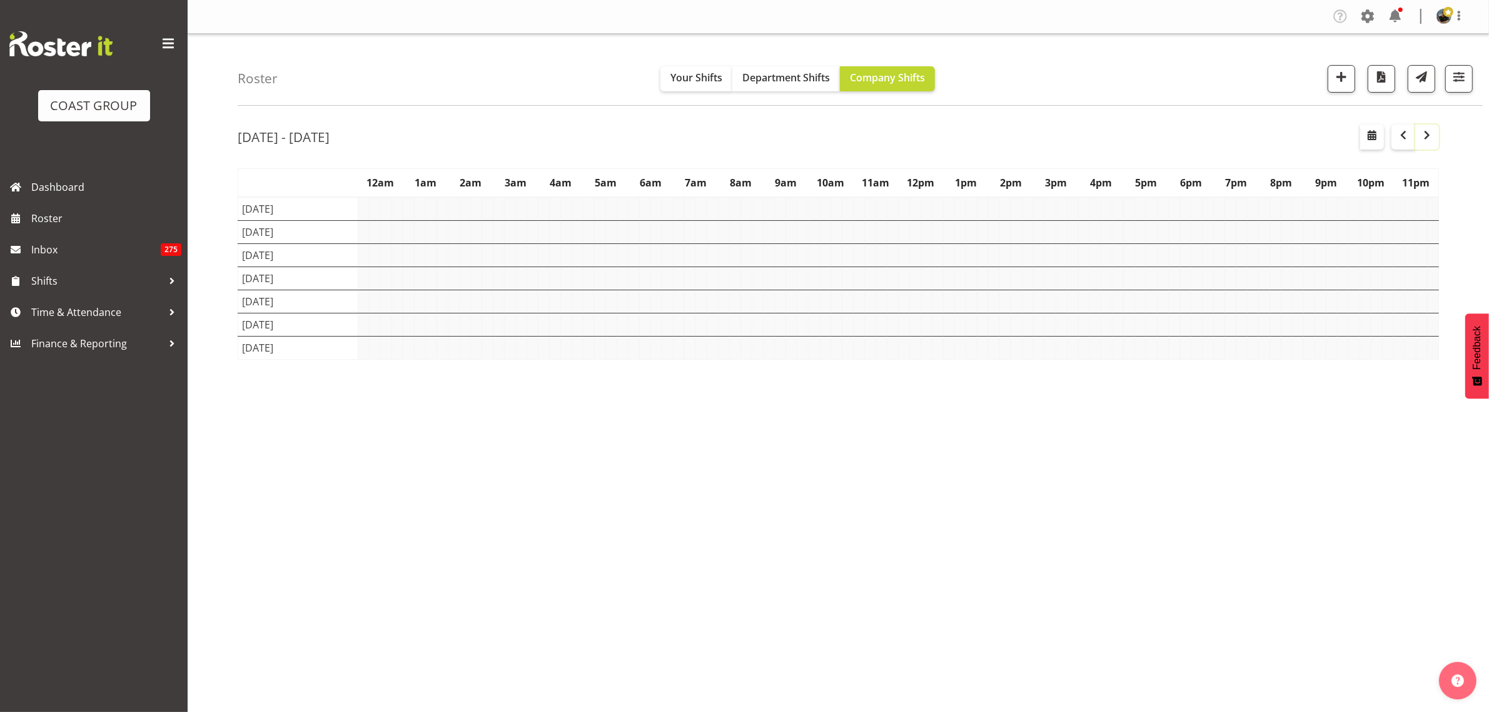
scroll to position [0, 0]
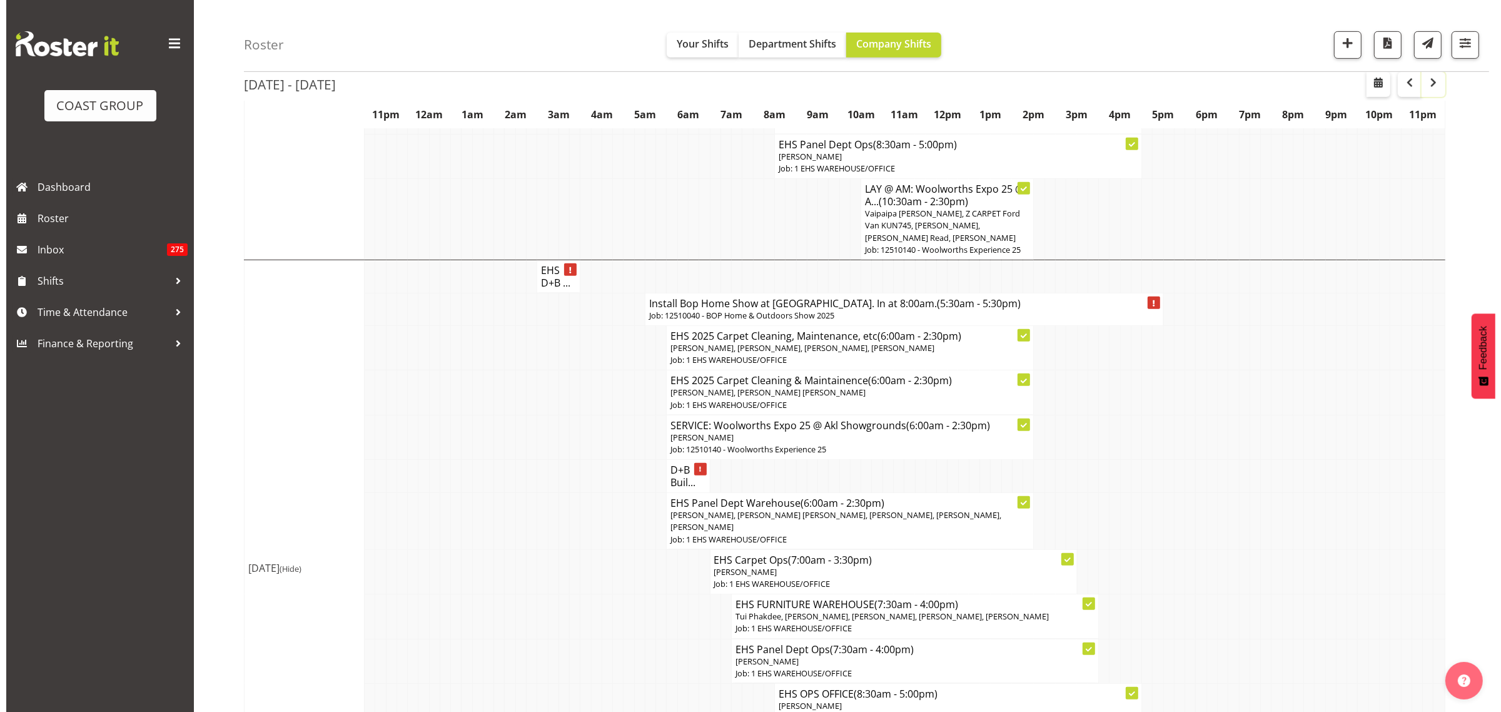
scroll to position [860, 0]
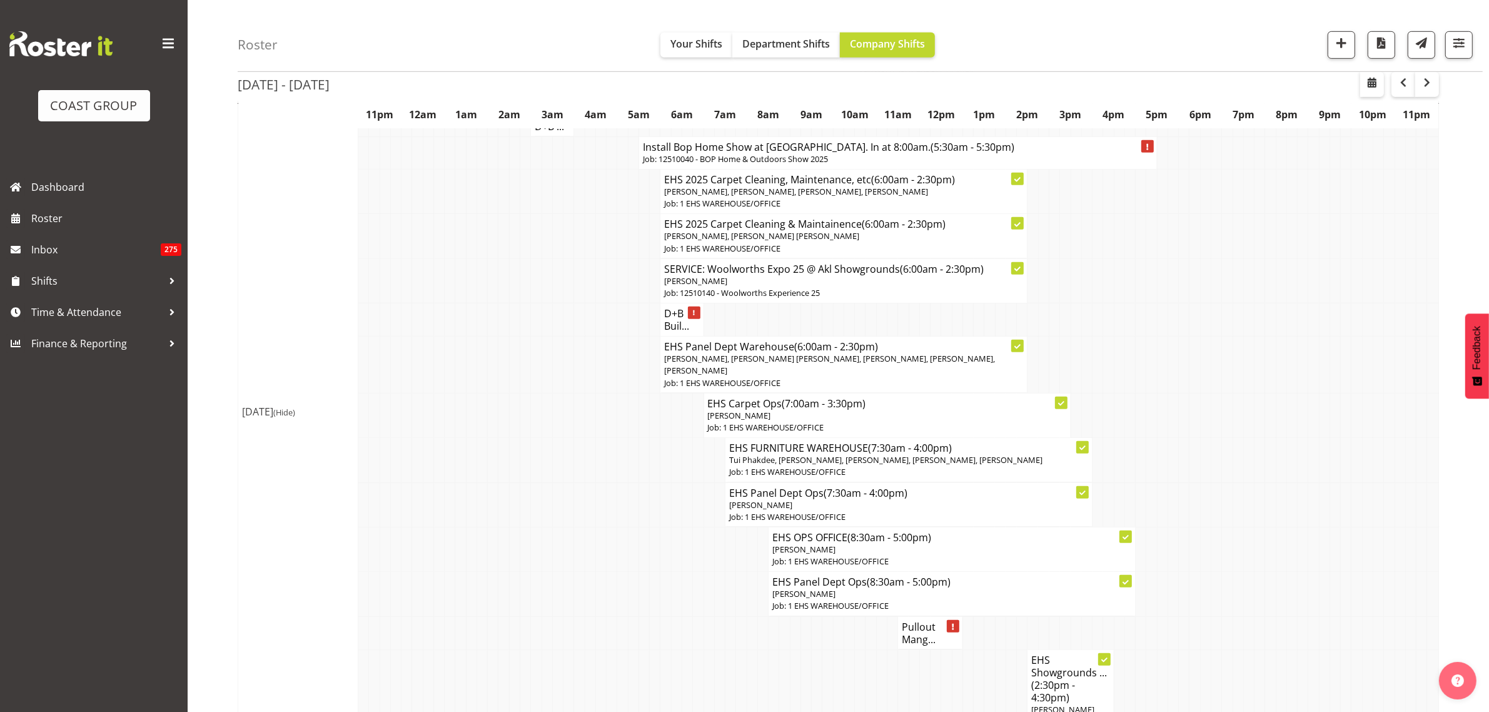
click at [1028, 165] on p "Job: 12510040 - BOP Home & Outdoors Show 2025" at bounding box center [898, 159] width 510 height 12
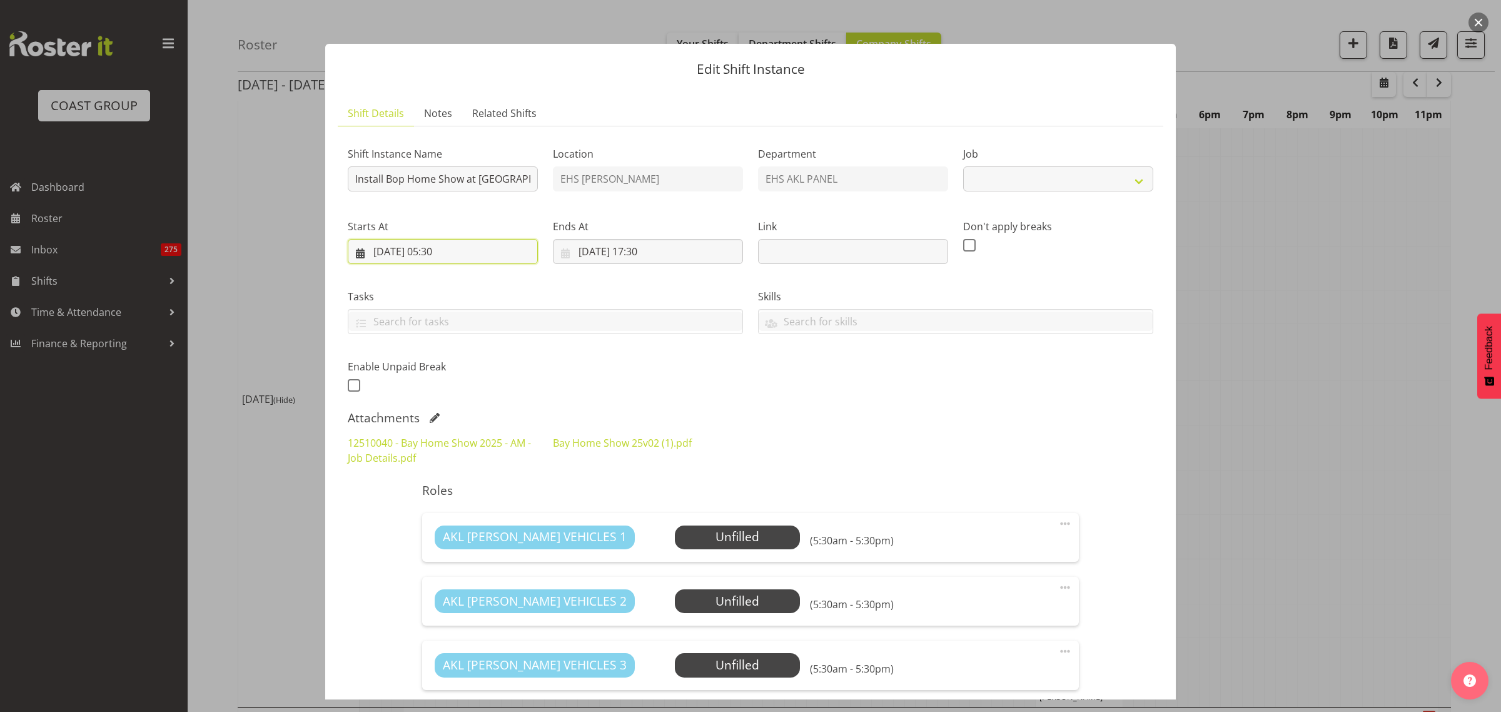
click at [496, 254] on input "[DATE] 05:30" at bounding box center [443, 251] width 190 height 25
select select "9297"
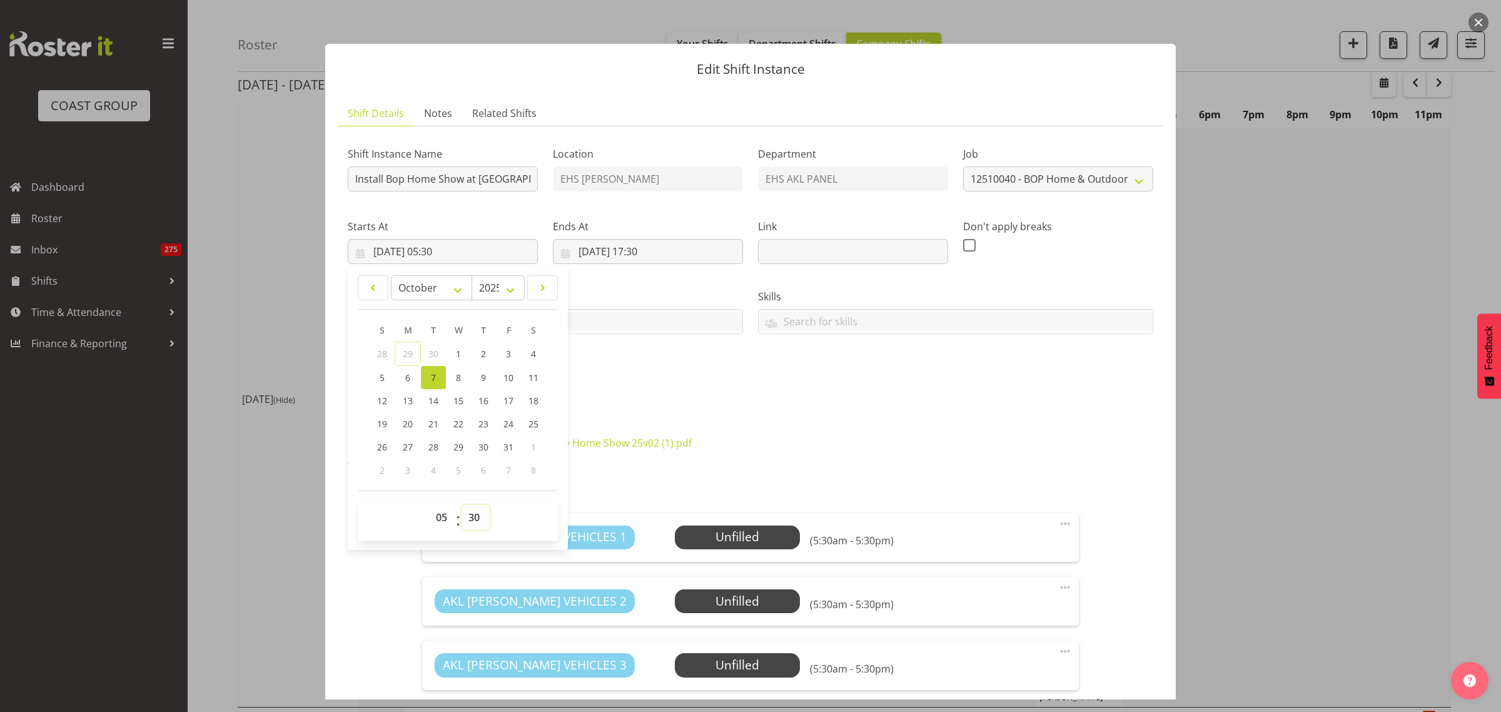
click at [477, 519] on select "00 01 02 03 04 05 06 07 08 09 10 11 12 13 14 15 16 17 18 19 20 21 22 23 24 25 2…" at bounding box center [476, 517] width 28 height 25
select select "0"
click at [462, 505] on select "00 01 02 03 04 05 06 07 08 09 10 11 12 13 14 15 16 17 18 19 20 21 22 23 24 25 2…" at bounding box center [476, 517] width 28 height 25
type input "[DATE] 05:00"
click at [700, 257] on input "[DATE] 17:30" at bounding box center [648, 251] width 190 height 25
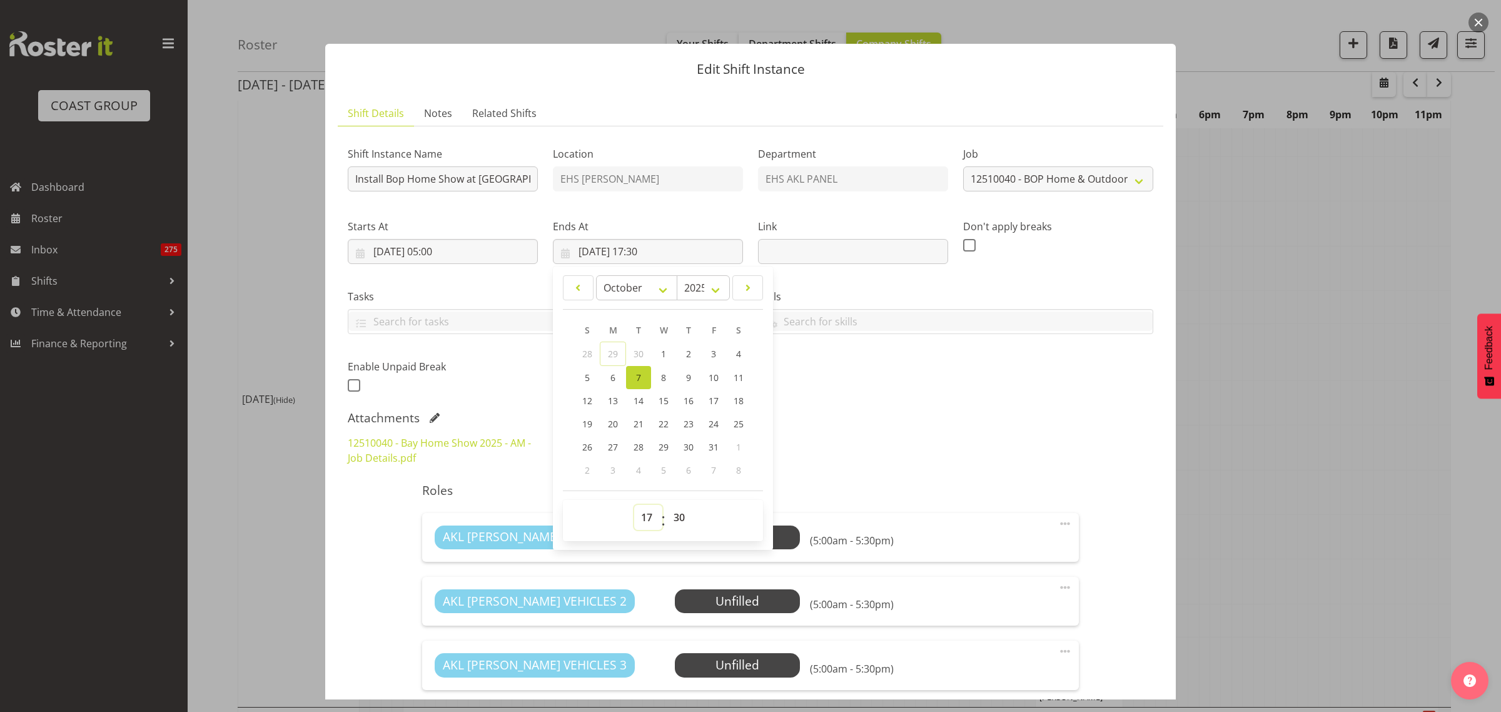
click at [641, 521] on select "00 01 02 03 04 05 06 07 08 09 10 11 12 13 14 15 16 17 18 19 20 21 22 23" at bounding box center [648, 517] width 28 height 25
select select "18"
click at [634, 505] on select "00 01 02 03 04 05 06 07 08 09 10 11 12 13 14 15 16 17 18 19 20 21 22 23" at bounding box center [648, 517] width 28 height 25
type input "[DATE] 18:30"
click at [679, 522] on select "00 01 02 03 04 05 06 07 08 09 10 11 12 13 14 15 16 17 18 19 20 21 22 23 24 25 2…" at bounding box center [681, 517] width 28 height 25
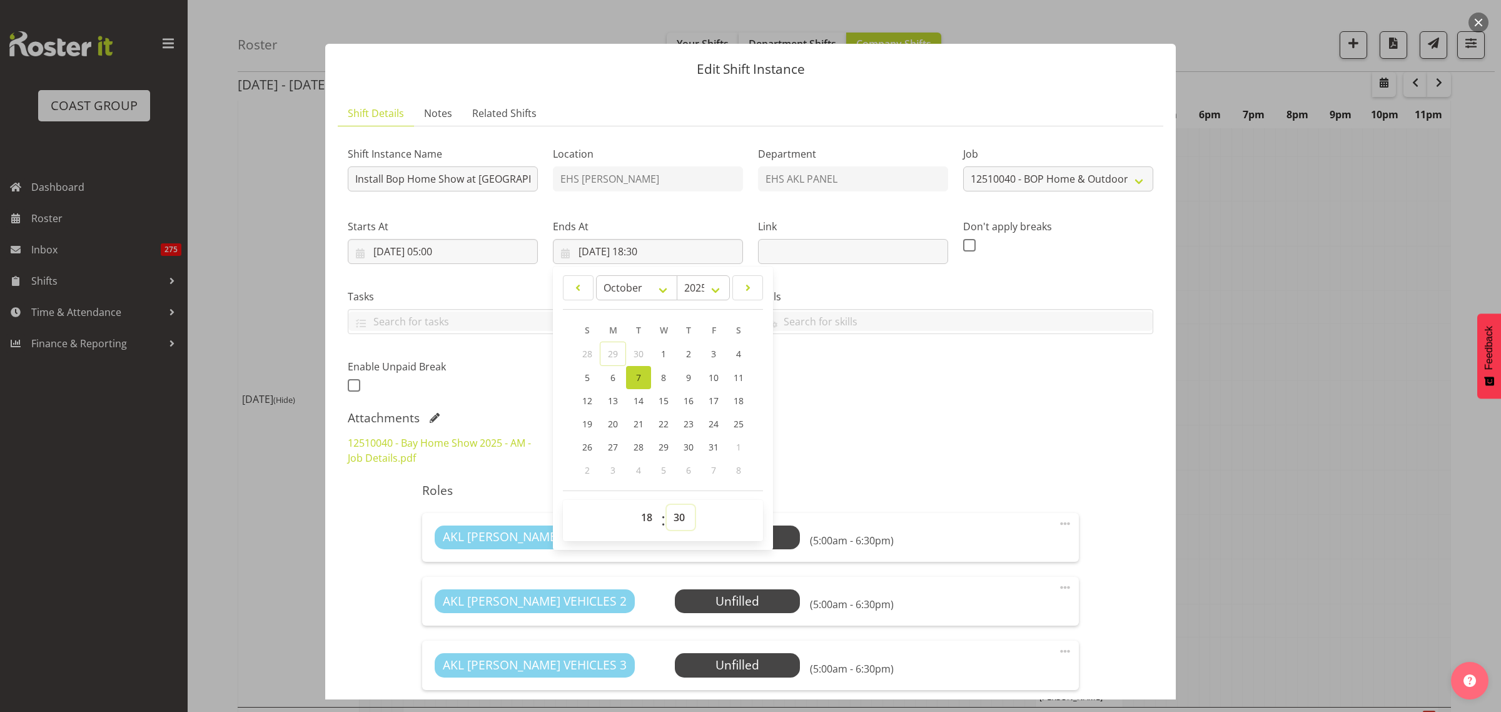
select select "0"
click at [667, 505] on select "00 01 02 03 04 05 06 07 08 09 10 11 12 13 14 15 16 17 18 19 20 21 22 23 24 25 2…" at bounding box center [681, 517] width 28 height 25
type input "[DATE] 18:00"
drag, startPoint x: 902, startPoint y: 402, endPoint x: 922, endPoint y: 411, distance: 22.1
click at [904, 402] on div "Shift Instance Name Install Bop Home Show at [GEOGRAPHIC_DATA]. In at 8:00am. L…" at bounding box center [750, 266] width 821 height 274
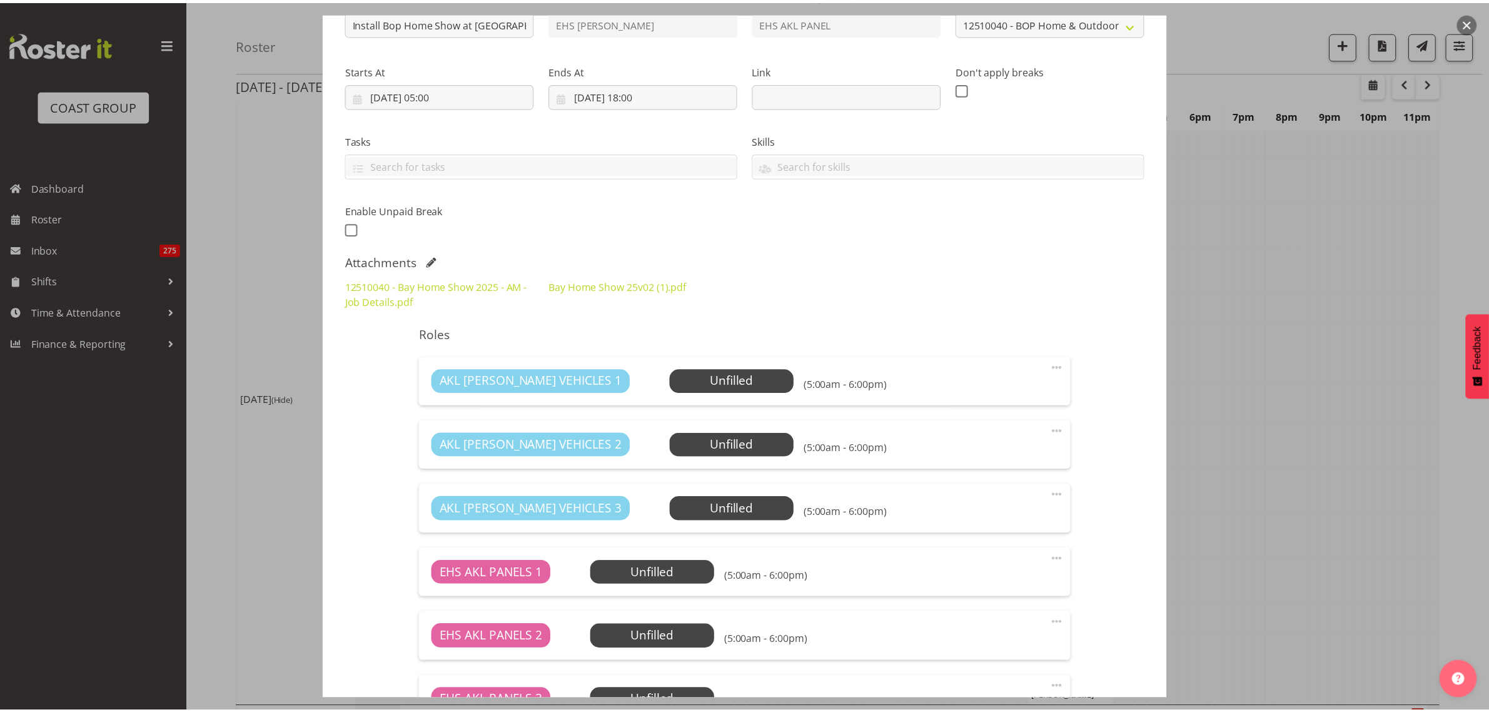
scroll to position [544, 0]
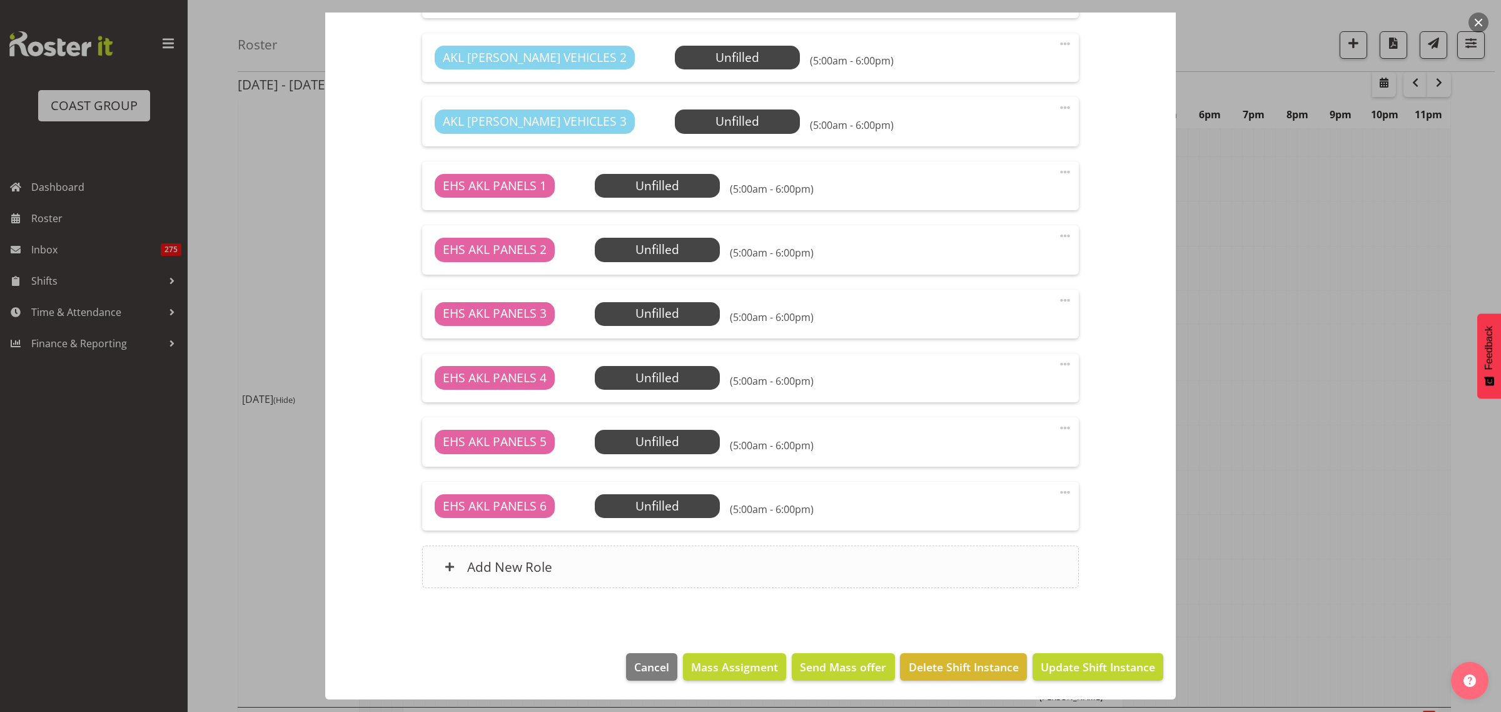
click at [714, 567] on div "Add New Role" at bounding box center [750, 566] width 656 height 43
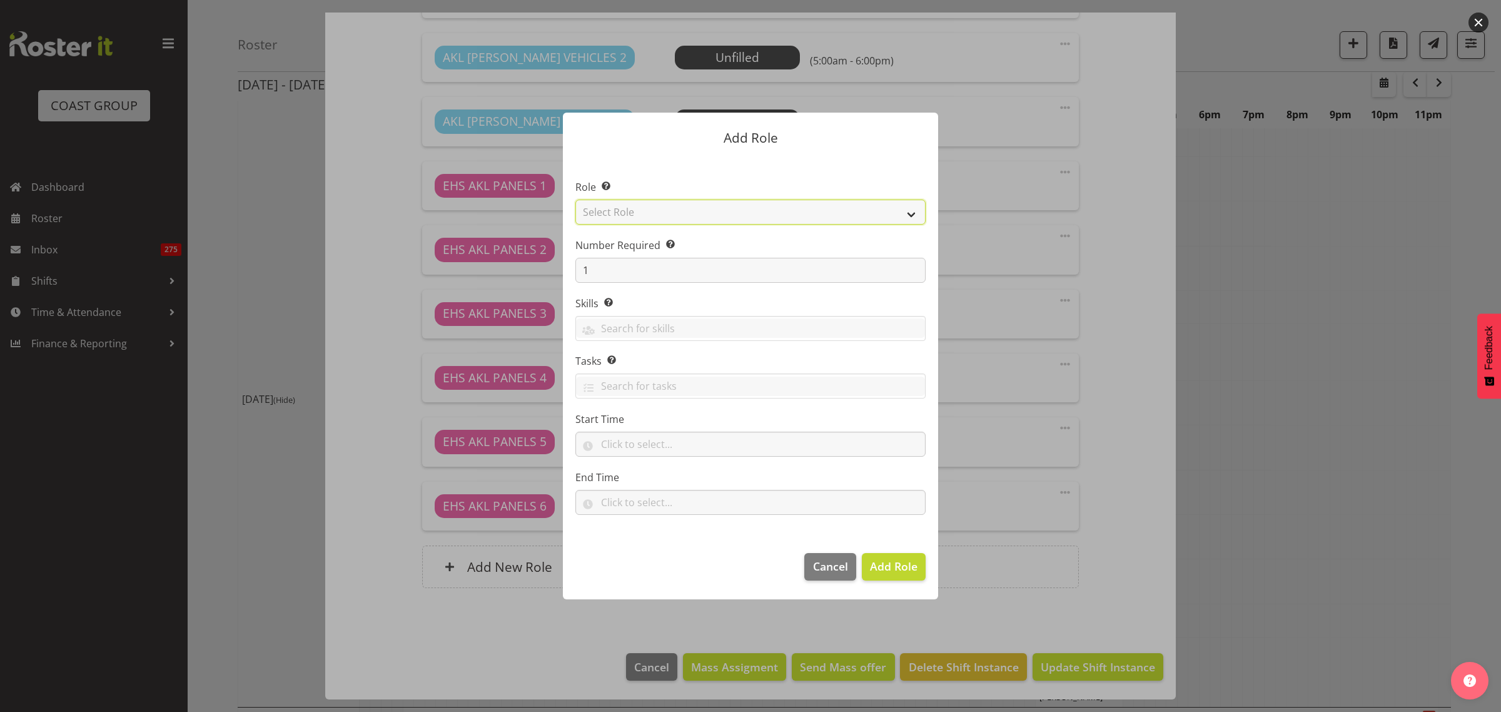
click at [912, 215] on select "Select Role ACCOUNT MANAGER ACCOUNT MANAGER DW ACCOUNTS [PERSON_NAME] VEHICLES …" at bounding box center [750, 212] width 350 height 25
select select "188"
click at [575, 200] on select "Select Role ACCOUNT MANAGER ACCOUNT MANAGER DW ACCOUNTS [PERSON_NAME] VEHICLES …" at bounding box center [750, 212] width 350 height 25
click at [623, 273] on input "1" at bounding box center [750, 270] width 350 height 25
type input "4"
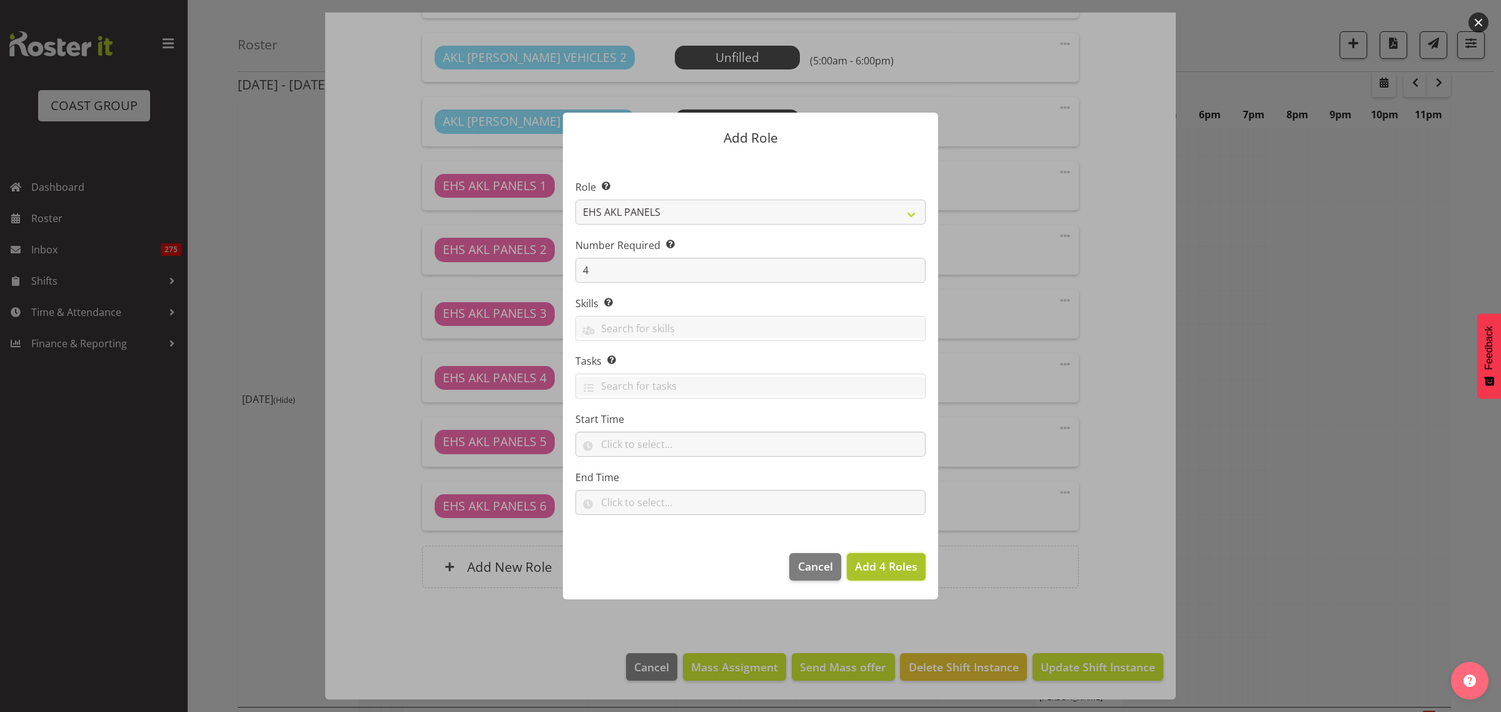
click at [873, 573] on span "Add 4 Roles" at bounding box center [886, 565] width 63 height 15
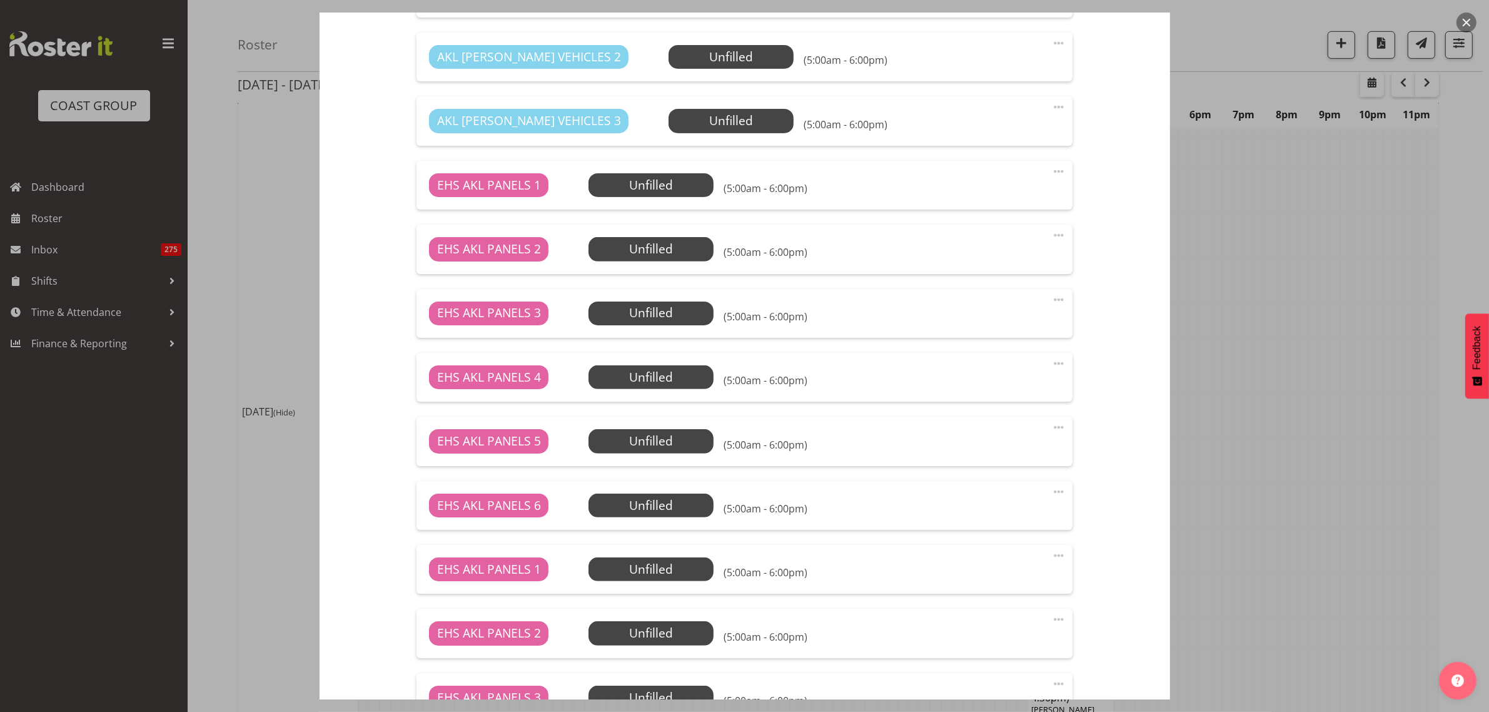
scroll to position [801, 0]
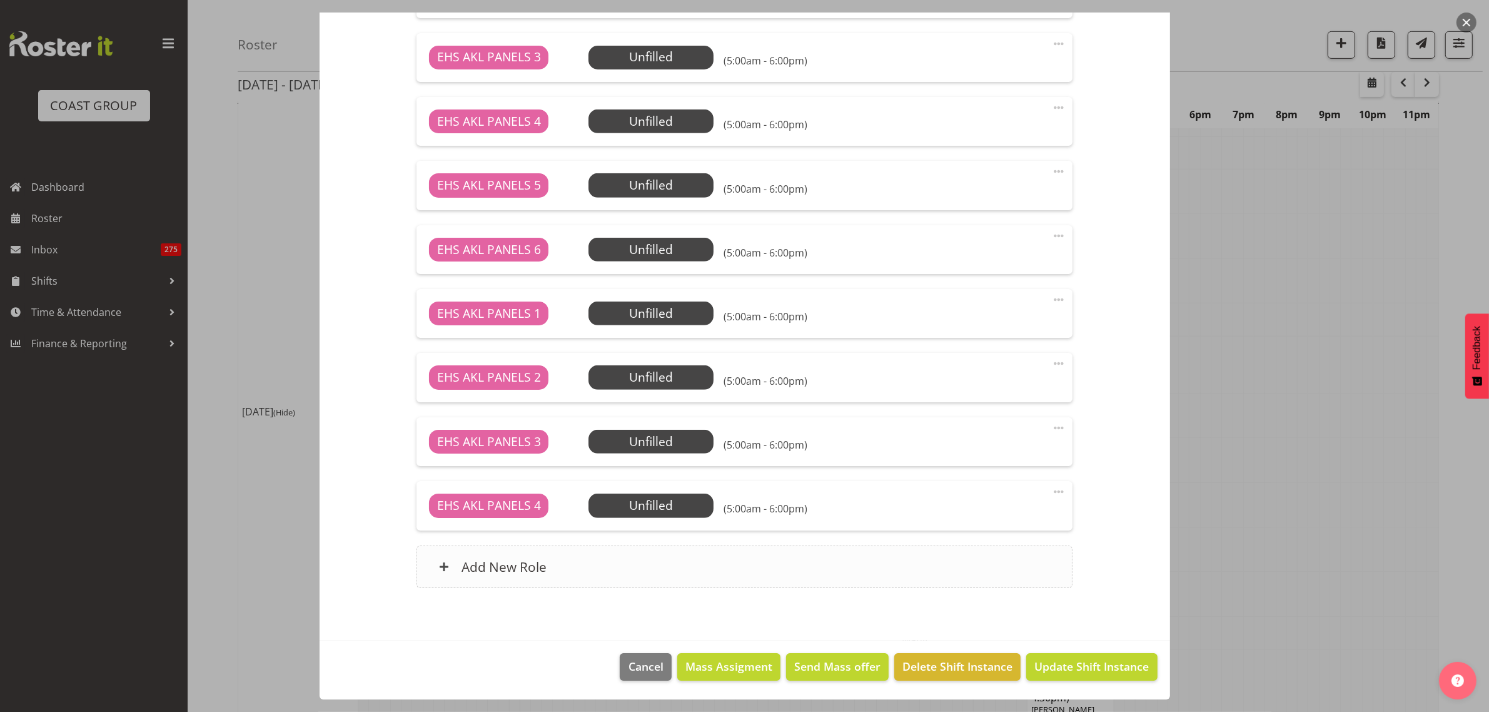
click at [801, 564] on div "Add New Role" at bounding box center [745, 566] width 656 height 43
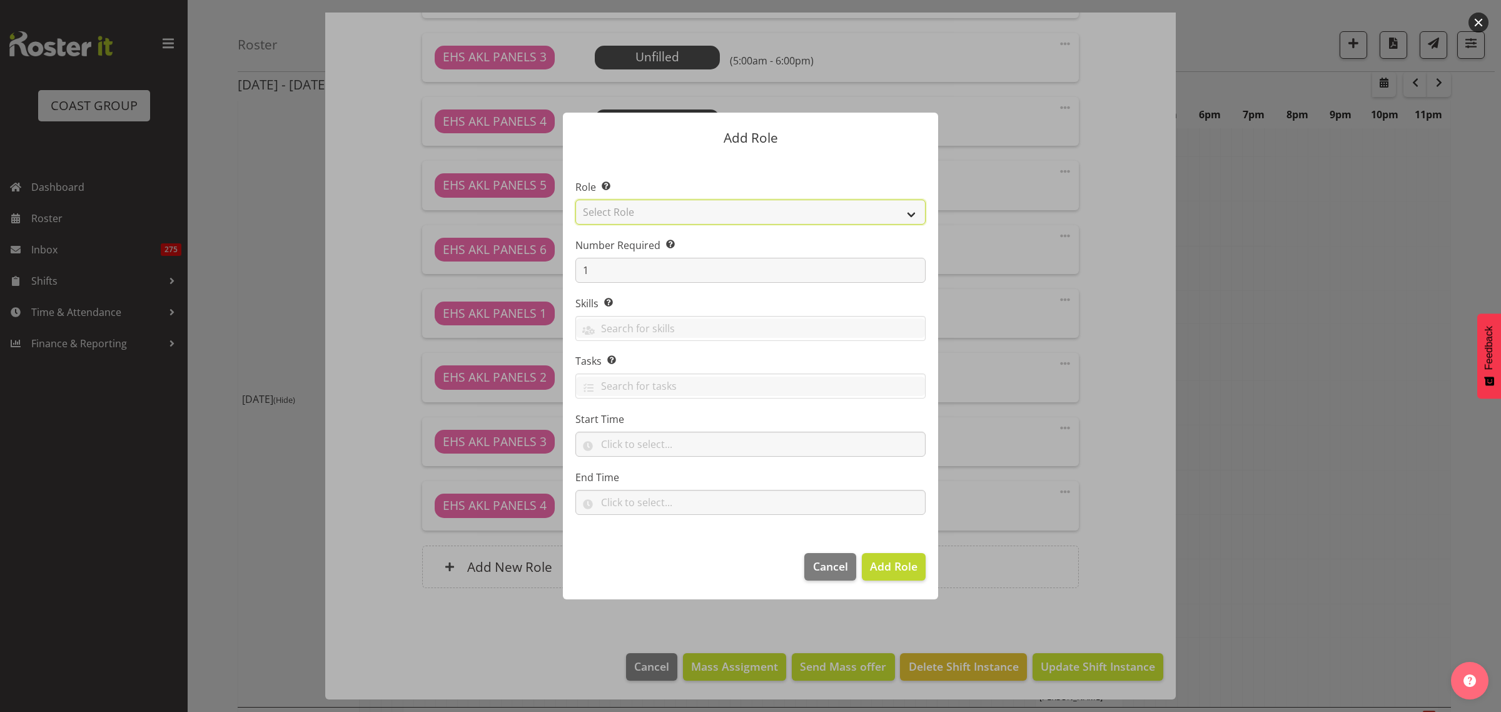
click at [908, 213] on select "Select Role ACCOUNT MANAGER ACCOUNT MANAGER DW ACCOUNTS [PERSON_NAME] VEHICLES …" at bounding box center [750, 212] width 350 height 25
select select "81"
click at [575, 200] on select "Select Role ACCOUNT MANAGER ACCOUNT MANAGER DW ACCOUNTS [PERSON_NAME] VEHICLES …" at bounding box center [750, 212] width 350 height 25
click at [618, 273] on input "1" at bounding box center [750, 270] width 350 height 25
type input "2"
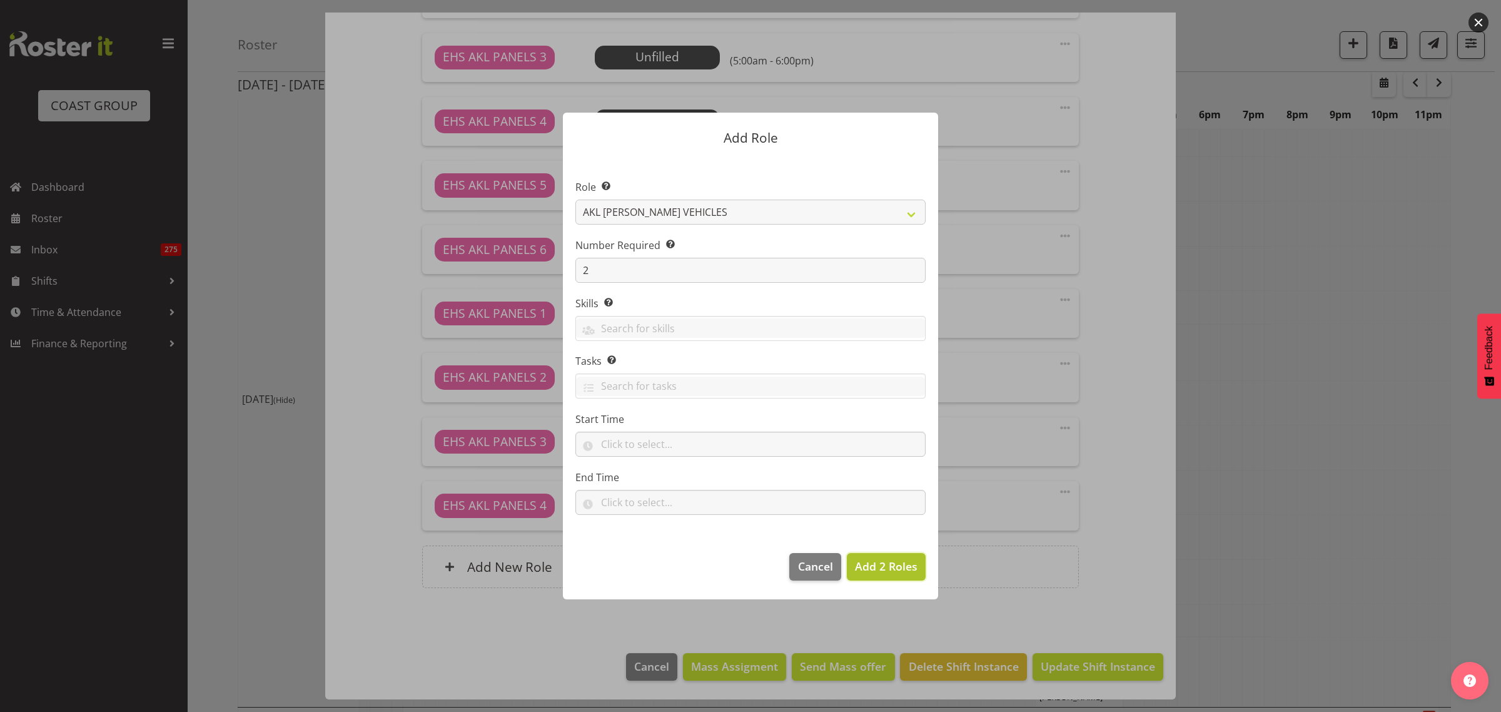
click at [883, 561] on span "Add 2 Roles" at bounding box center [886, 565] width 63 height 15
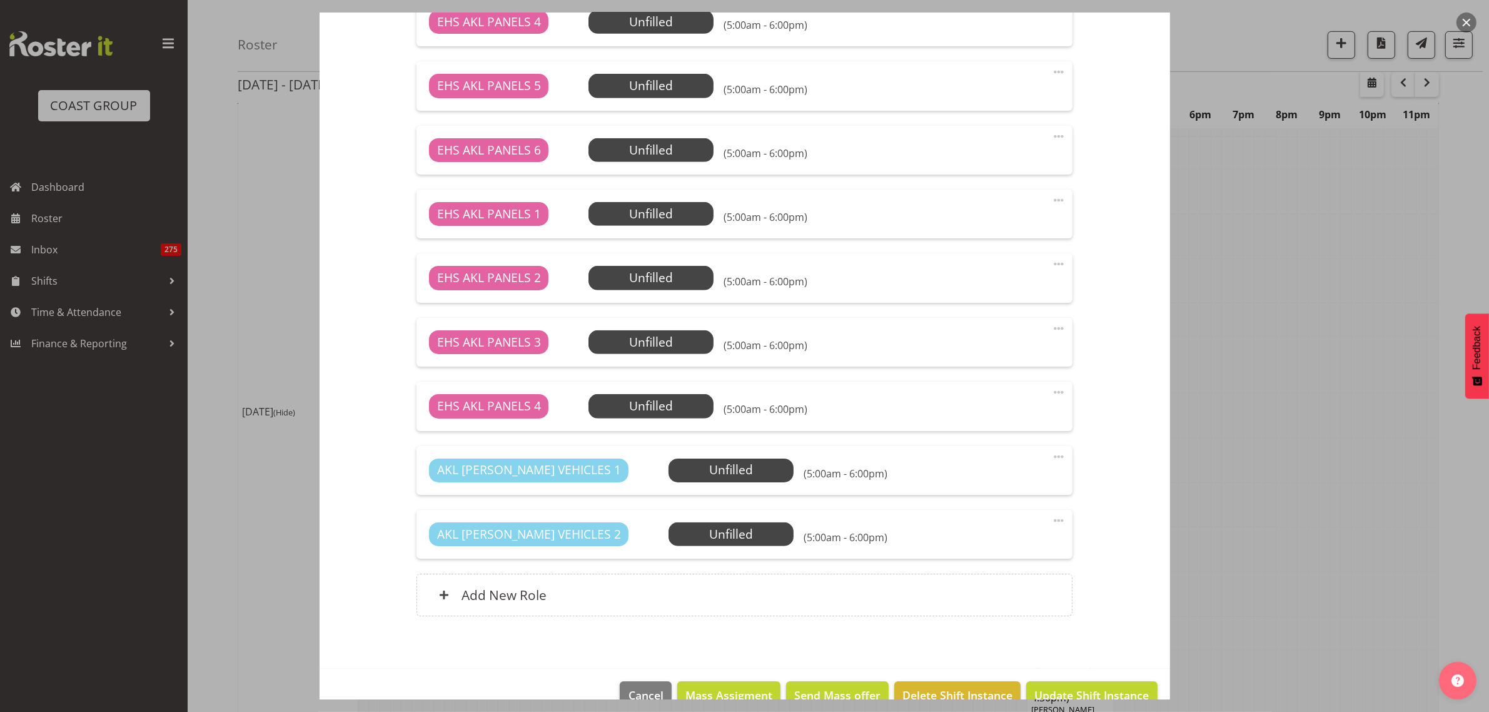
scroll to position [927, 0]
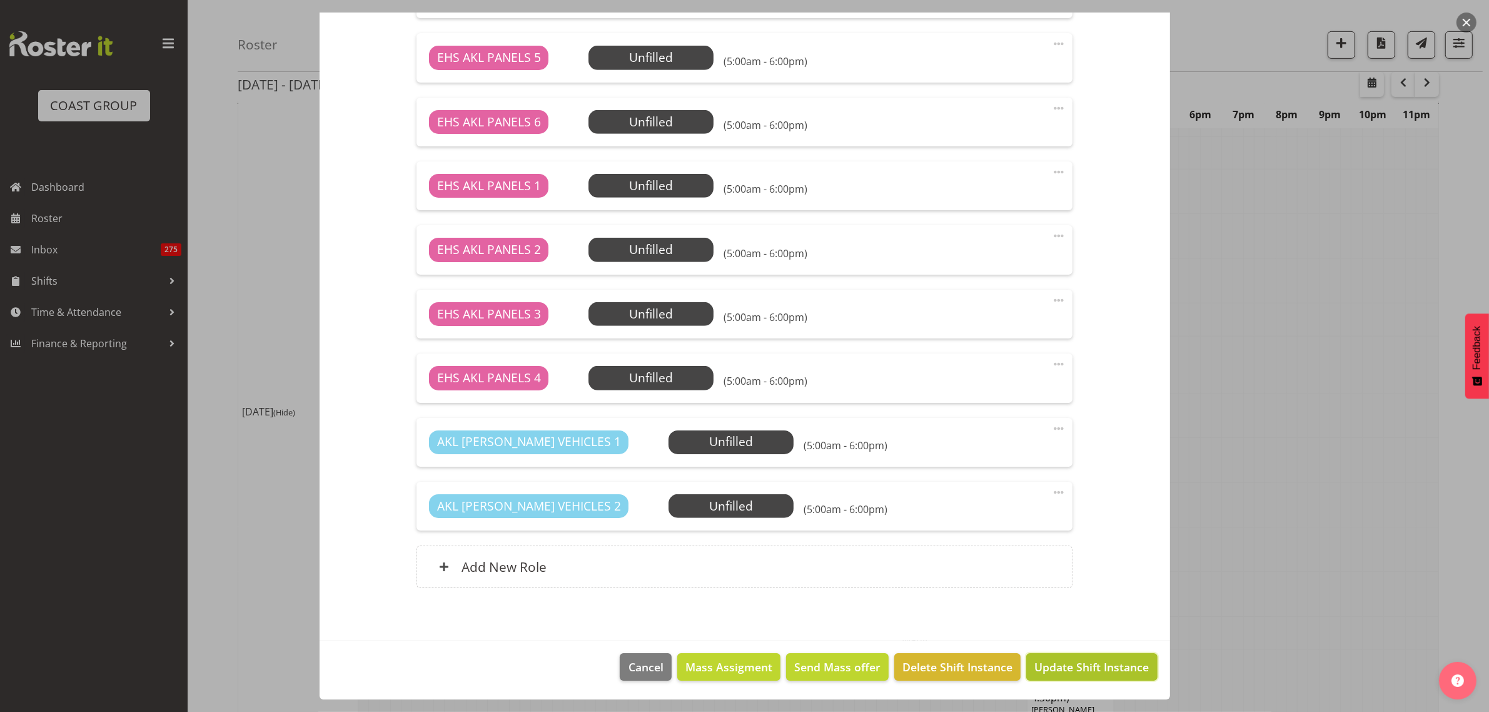
click at [1085, 669] on span "Update Shift Instance" at bounding box center [1091, 667] width 114 height 16
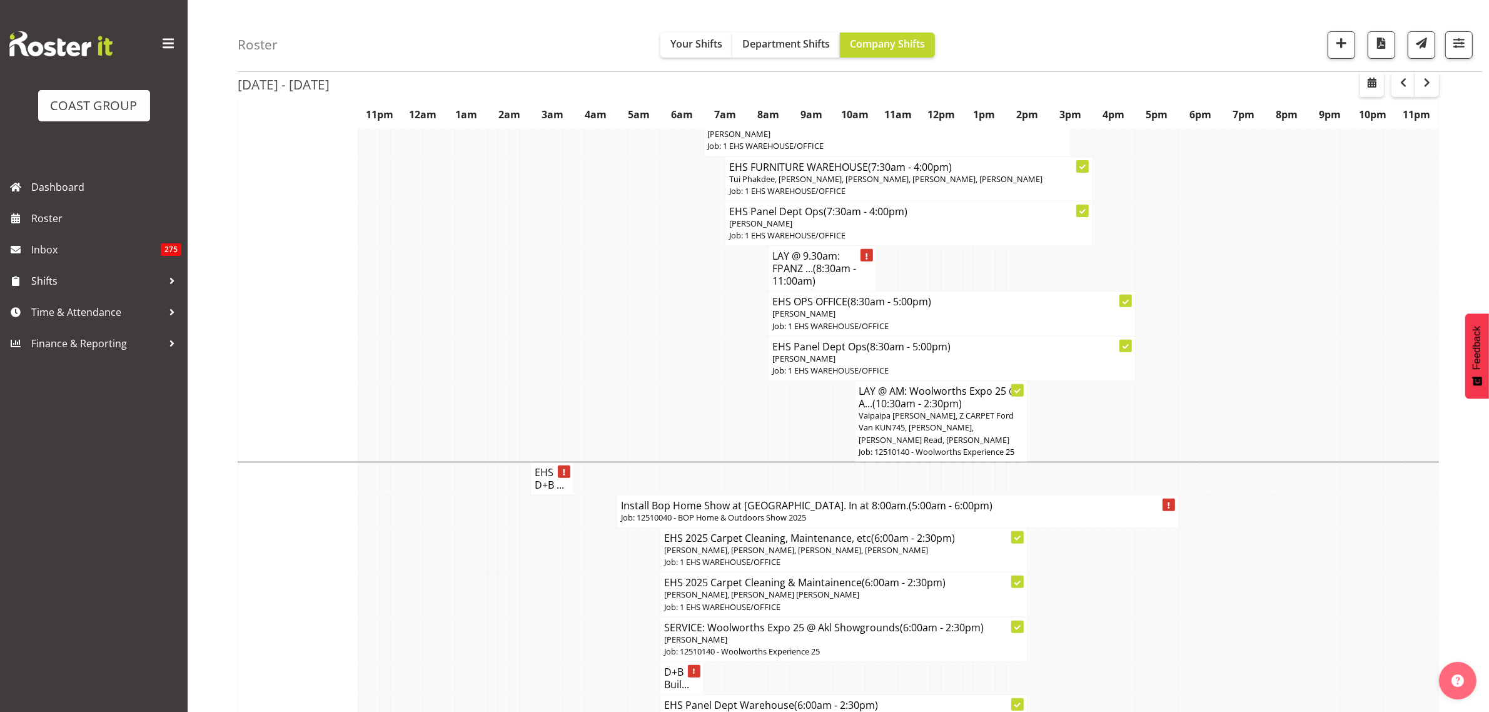
scroll to position [78, 0]
